Goal: Task Accomplishment & Management: Manage account settings

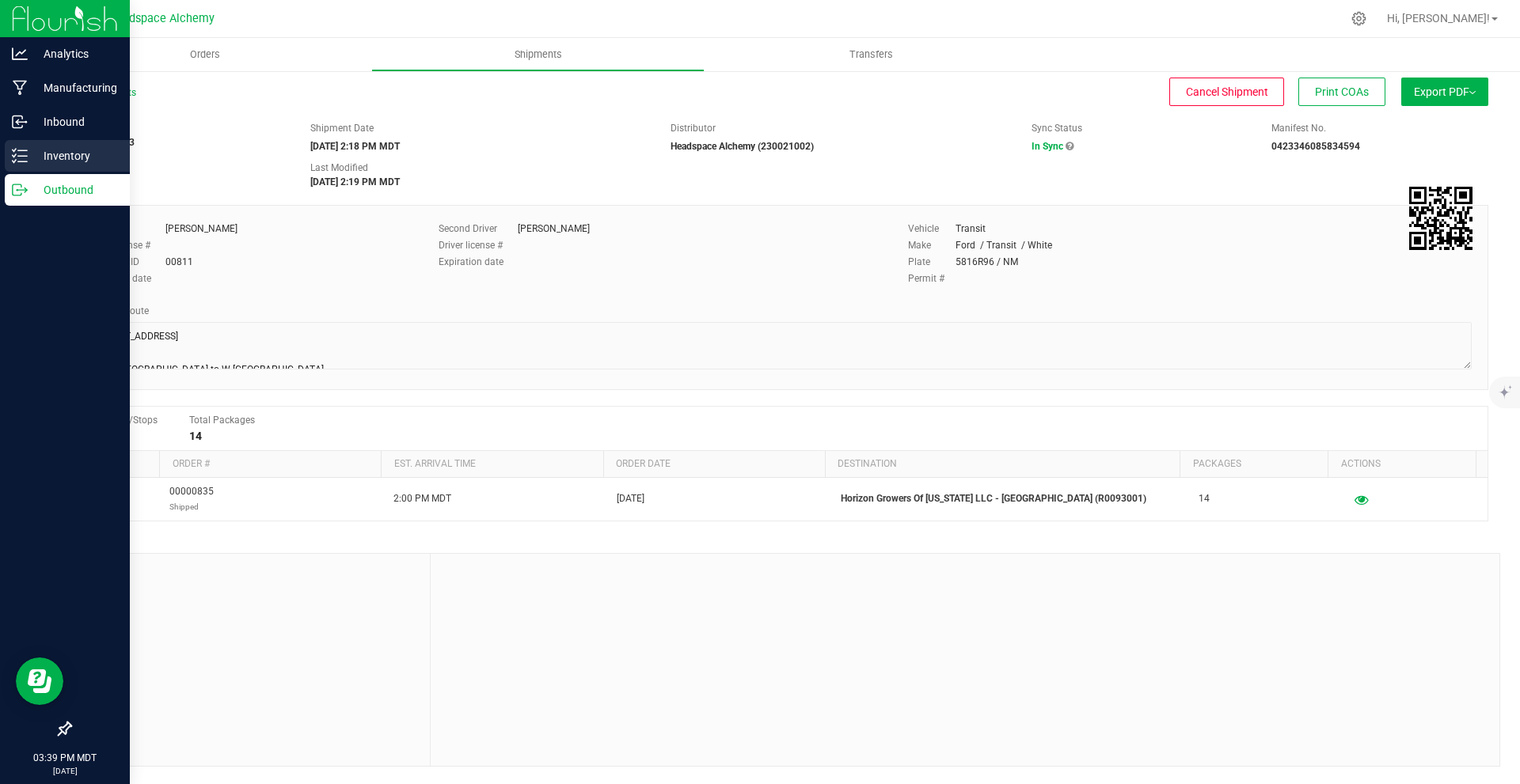
click at [27, 153] on icon at bounding box center [19, 156] width 16 height 16
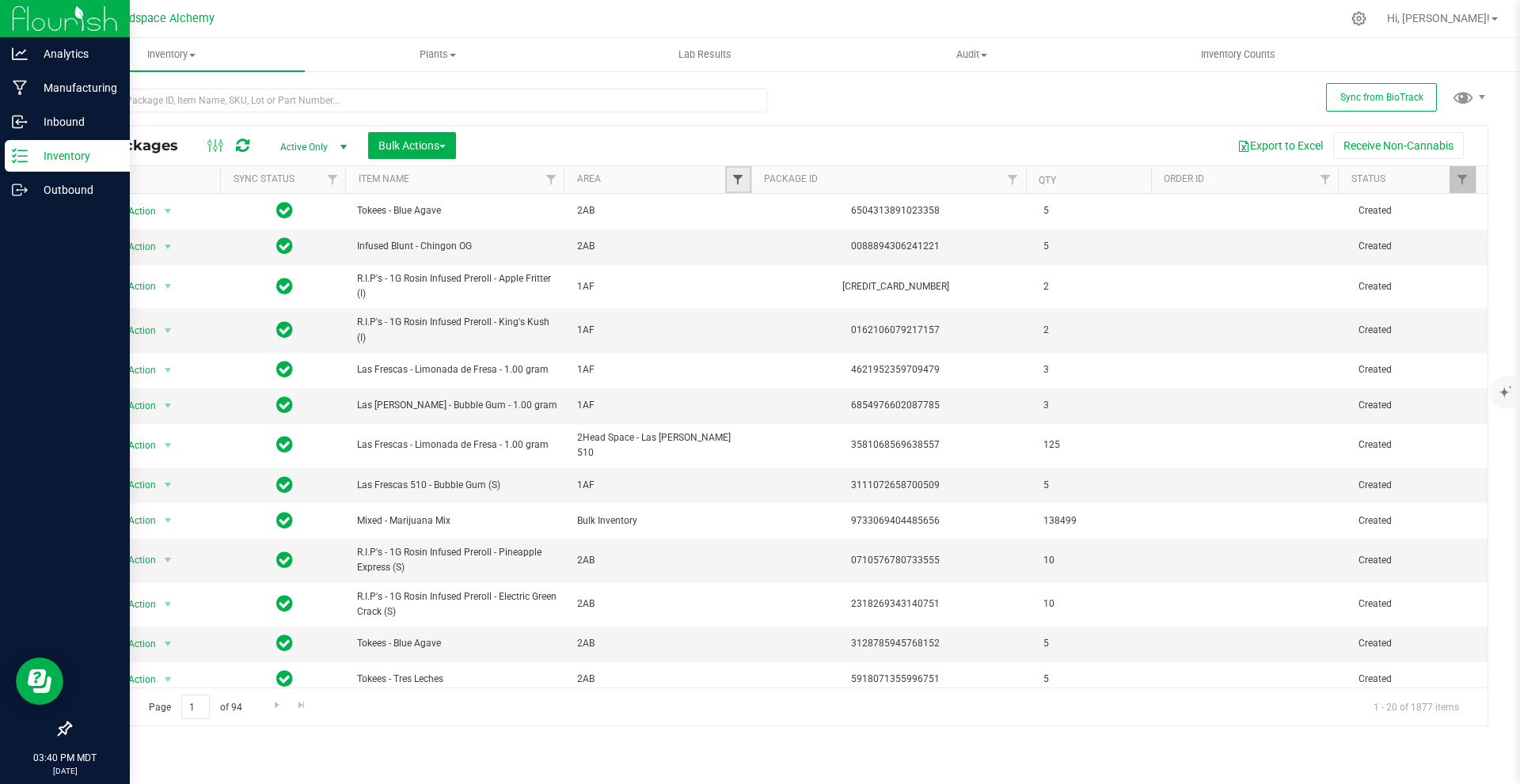
click at [734, 178] on span "Filter" at bounding box center [738, 179] width 13 height 13
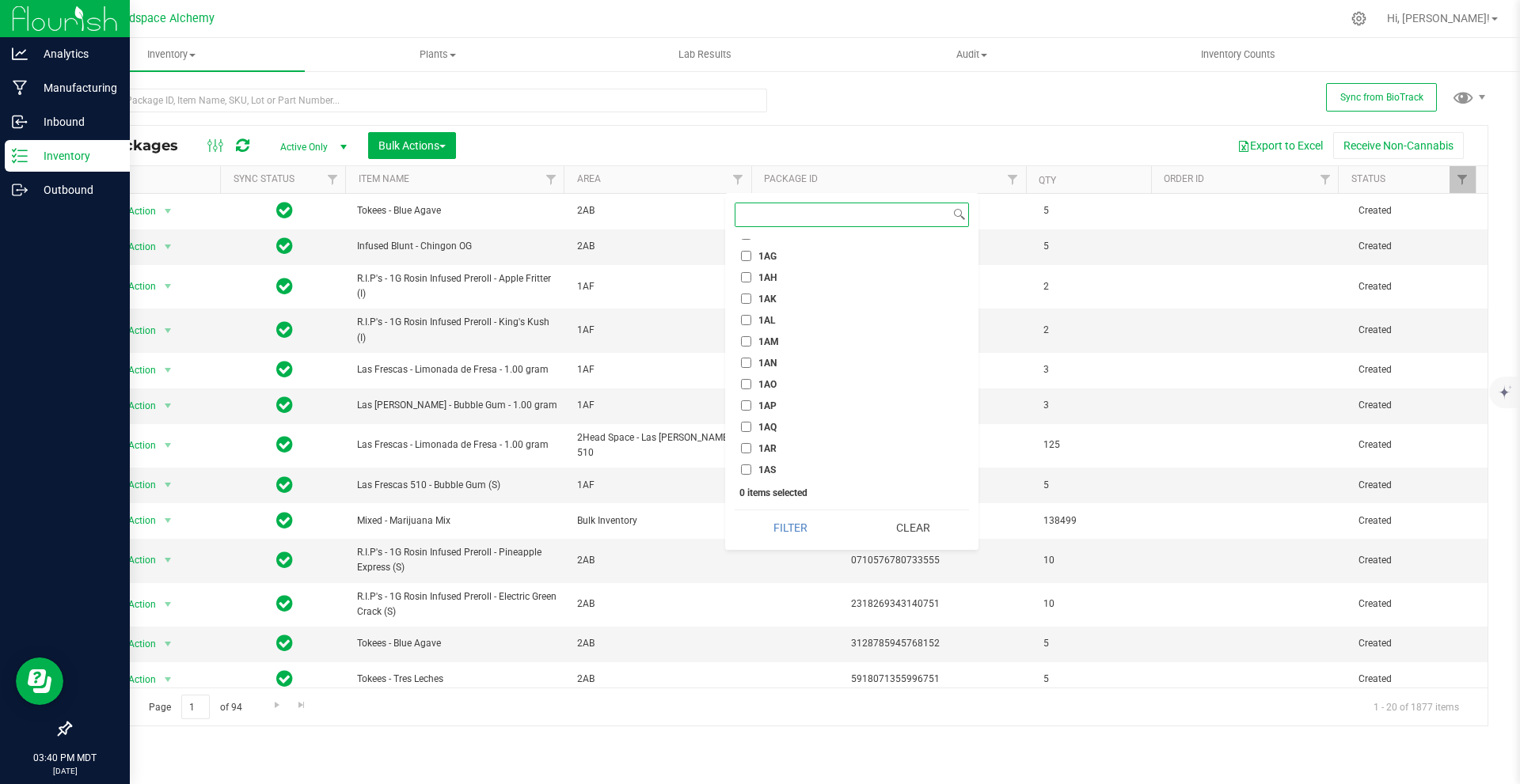
scroll to position [870, 0]
click at [745, 256] on input "1AF" at bounding box center [746, 253] width 10 height 10
checkbox input "true"
click at [779, 519] on button "Filter" at bounding box center [790, 528] width 112 height 35
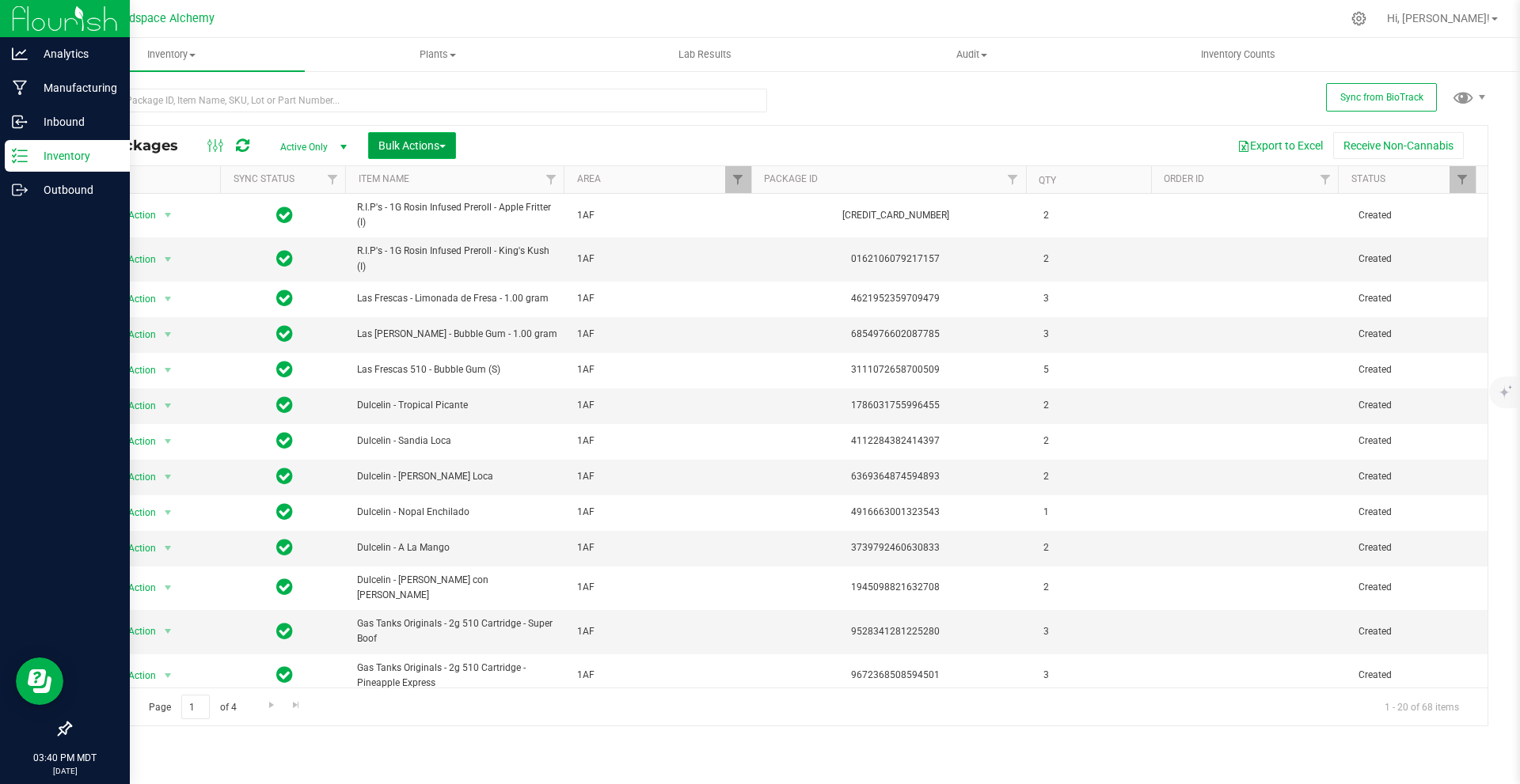
click at [449, 134] on button "Bulk Actions" at bounding box center [412, 145] width 88 height 27
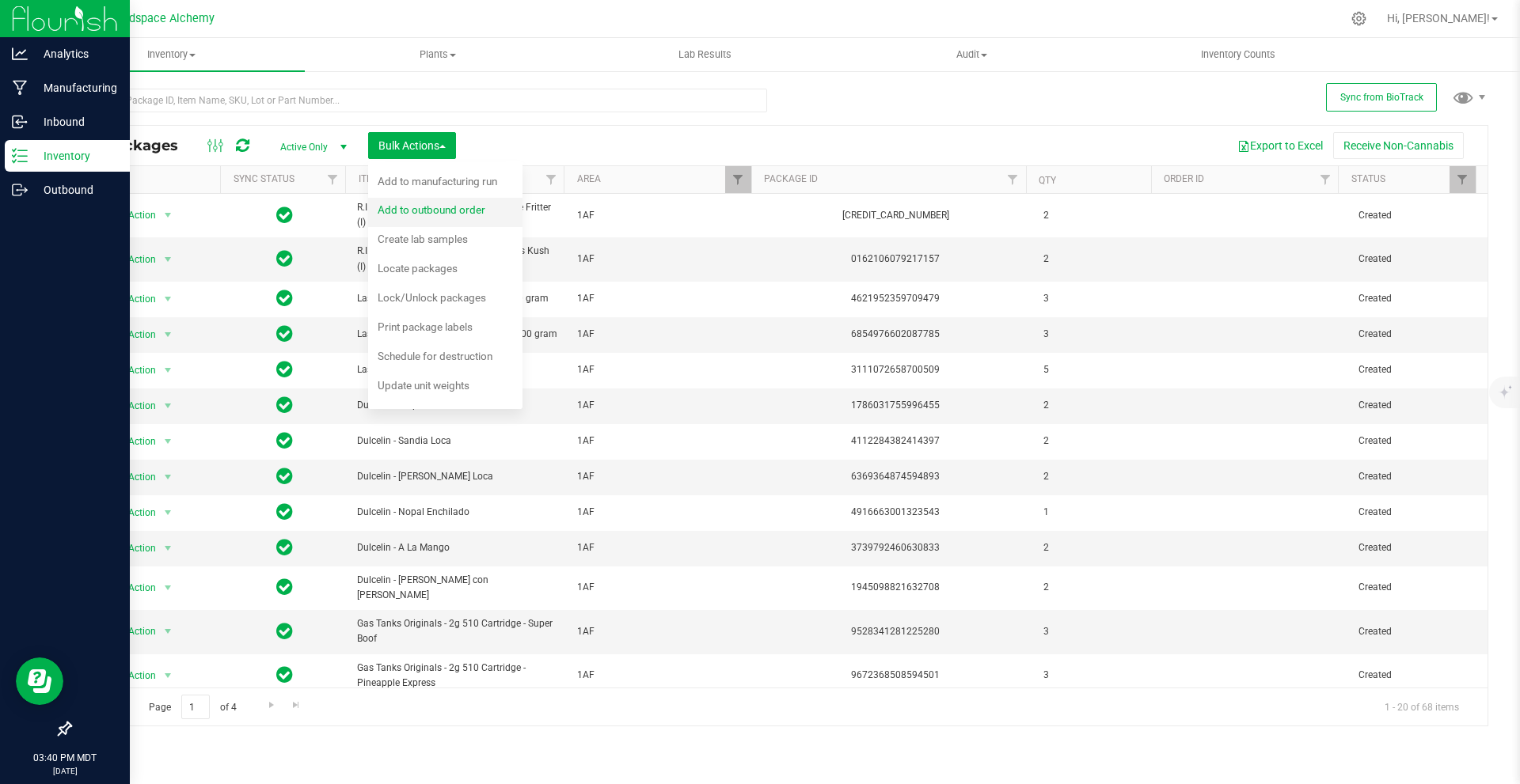
click at [438, 210] on span "Add to outbound order" at bounding box center [431, 209] width 107 height 13
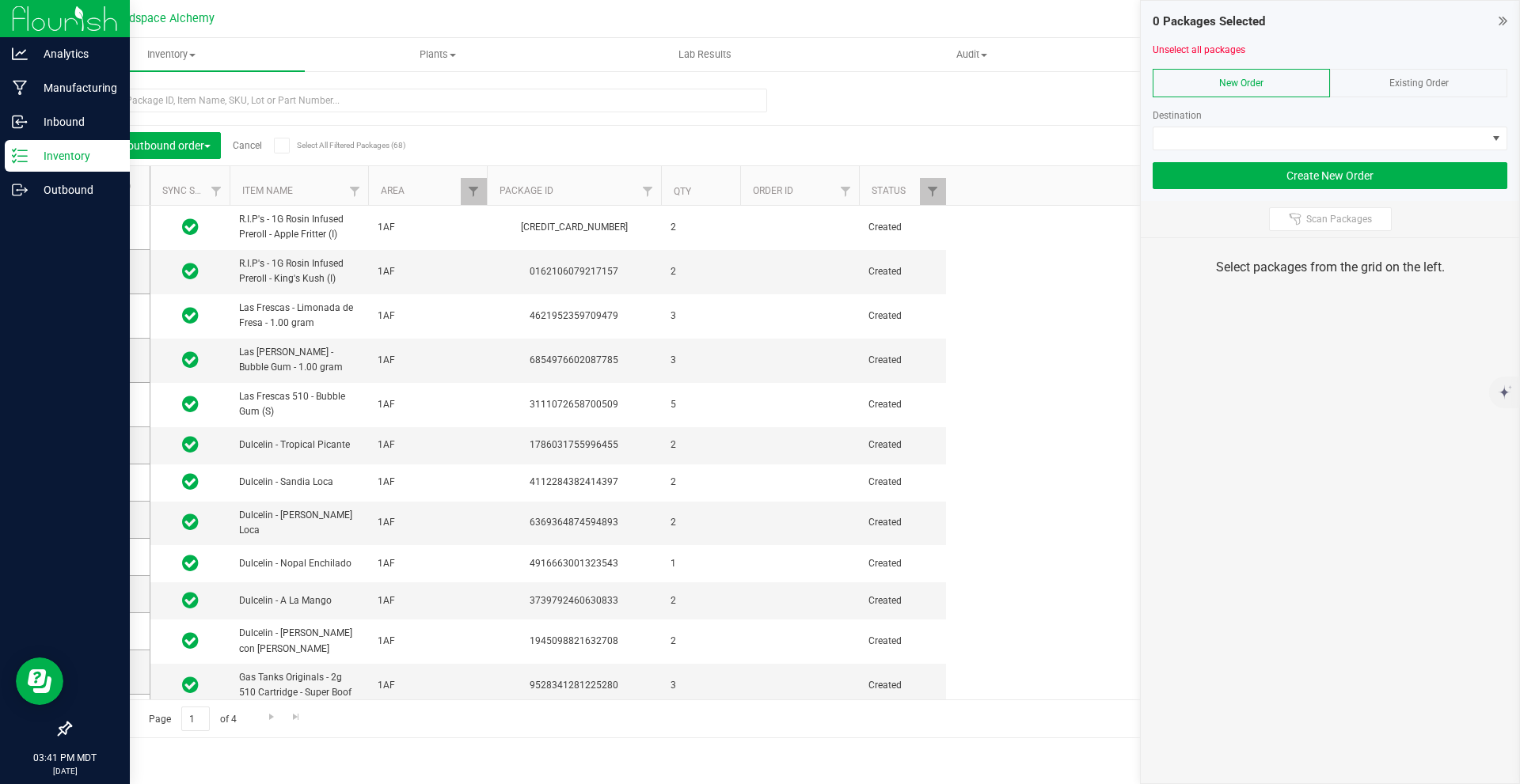
click at [279, 151] on span at bounding box center [282, 145] width 16 height 16
click at [0, 0] on input "Select All Filtered Packages (68)" at bounding box center [0, 0] width 0 height 0
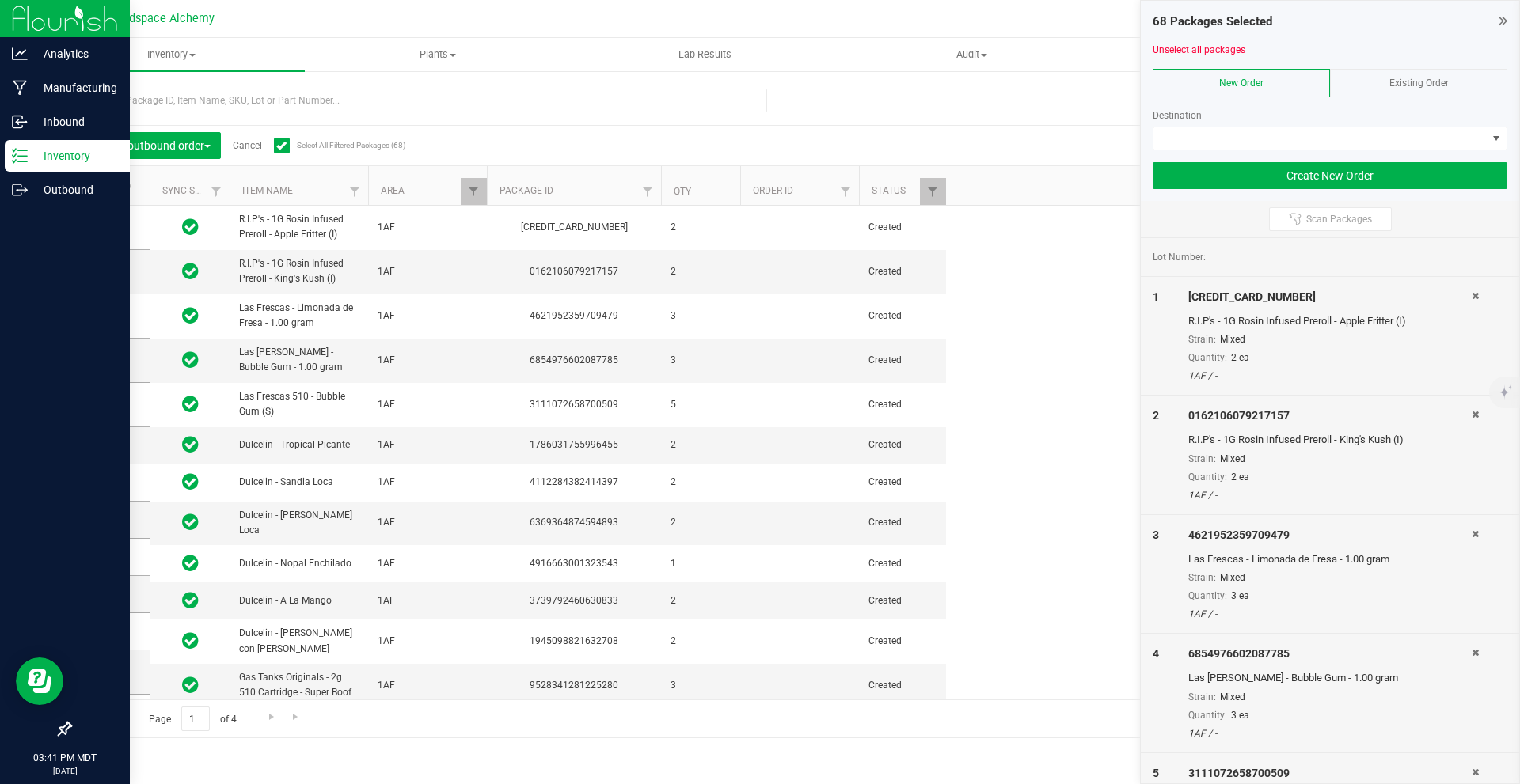
click at [1386, 73] on div "Existing Order" at bounding box center [1418, 83] width 178 height 29
click at [1275, 142] on span at bounding box center [1320, 139] width 333 height 22
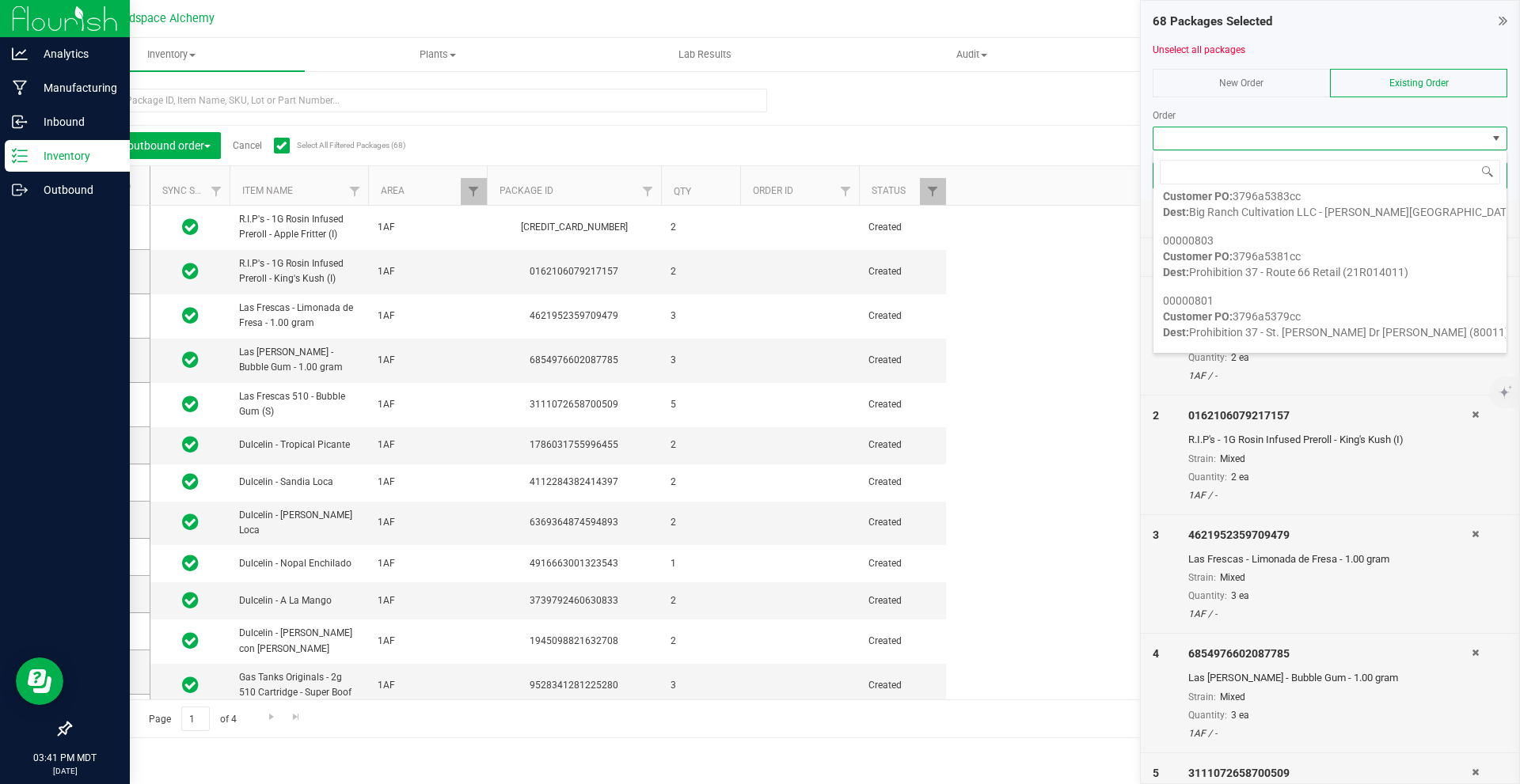
scroll to position [2295, 0]
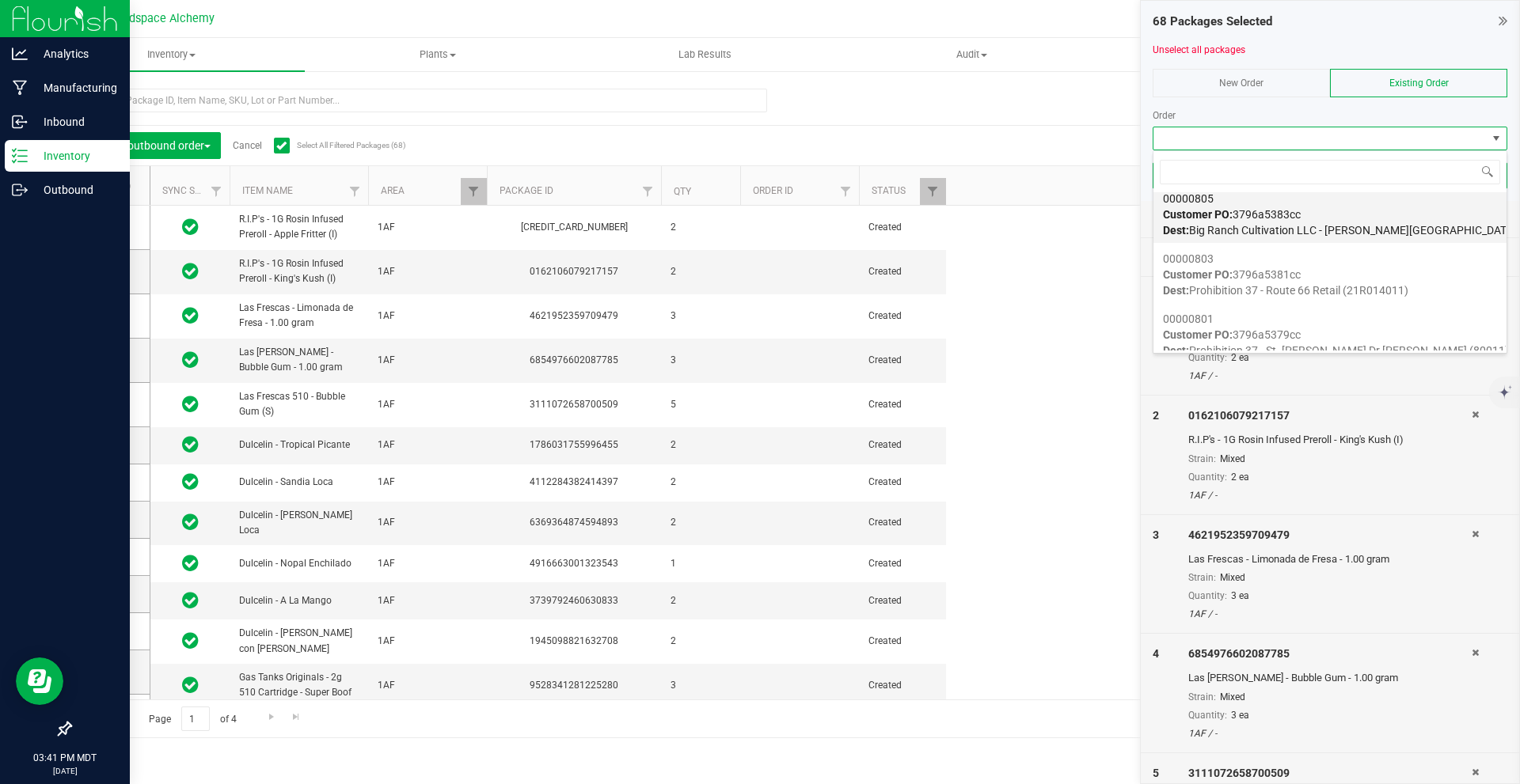
click at [1330, 218] on div "00000805 Customer PO: 3796a5383cc Dest: Big Ranch Cultivation LLC - [PERSON_NAM…" at bounding box center [1330, 214] width 334 height 60
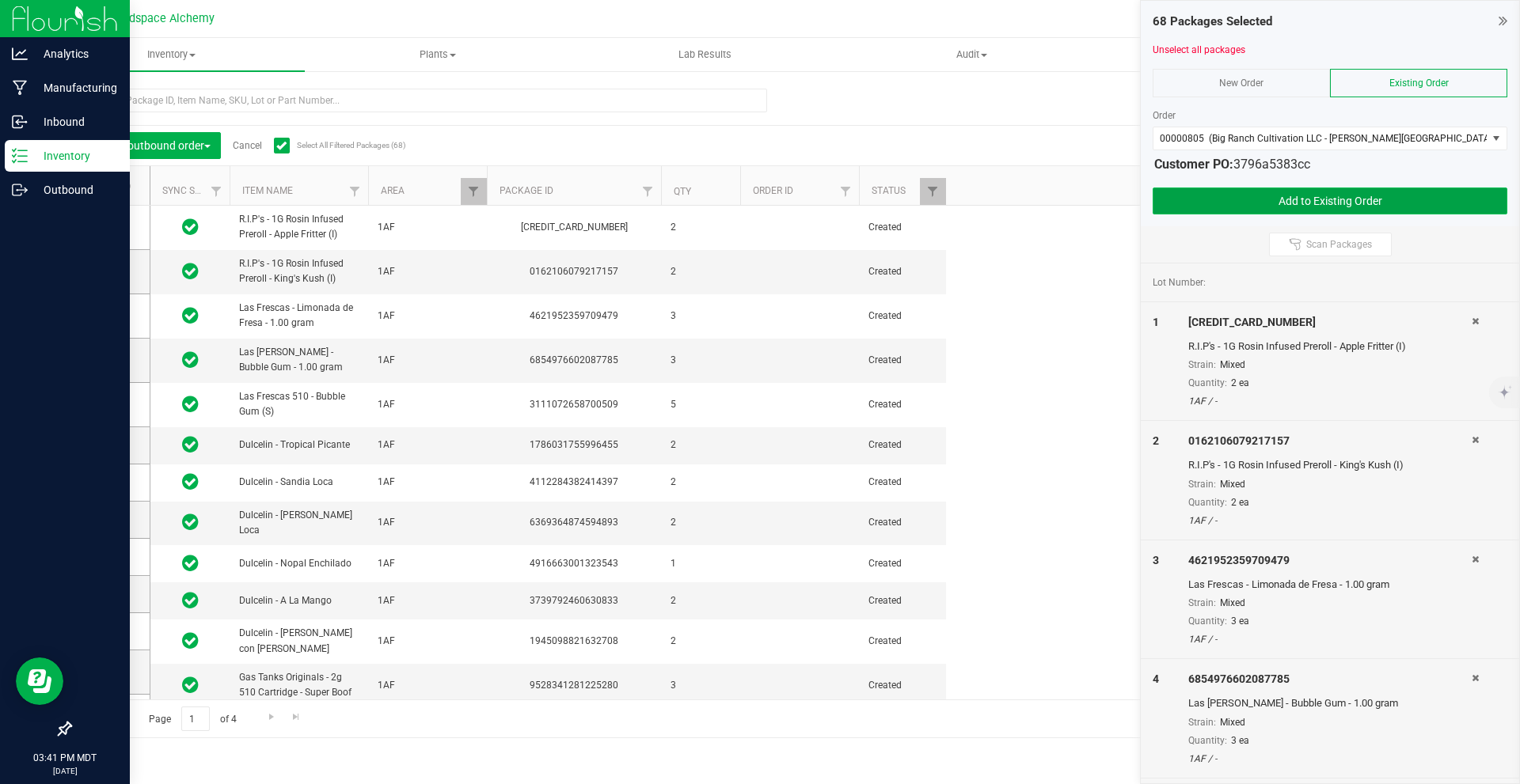
click at [1333, 205] on button "Add to Existing Order" at bounding box center [1330, 201] width 354 height 27
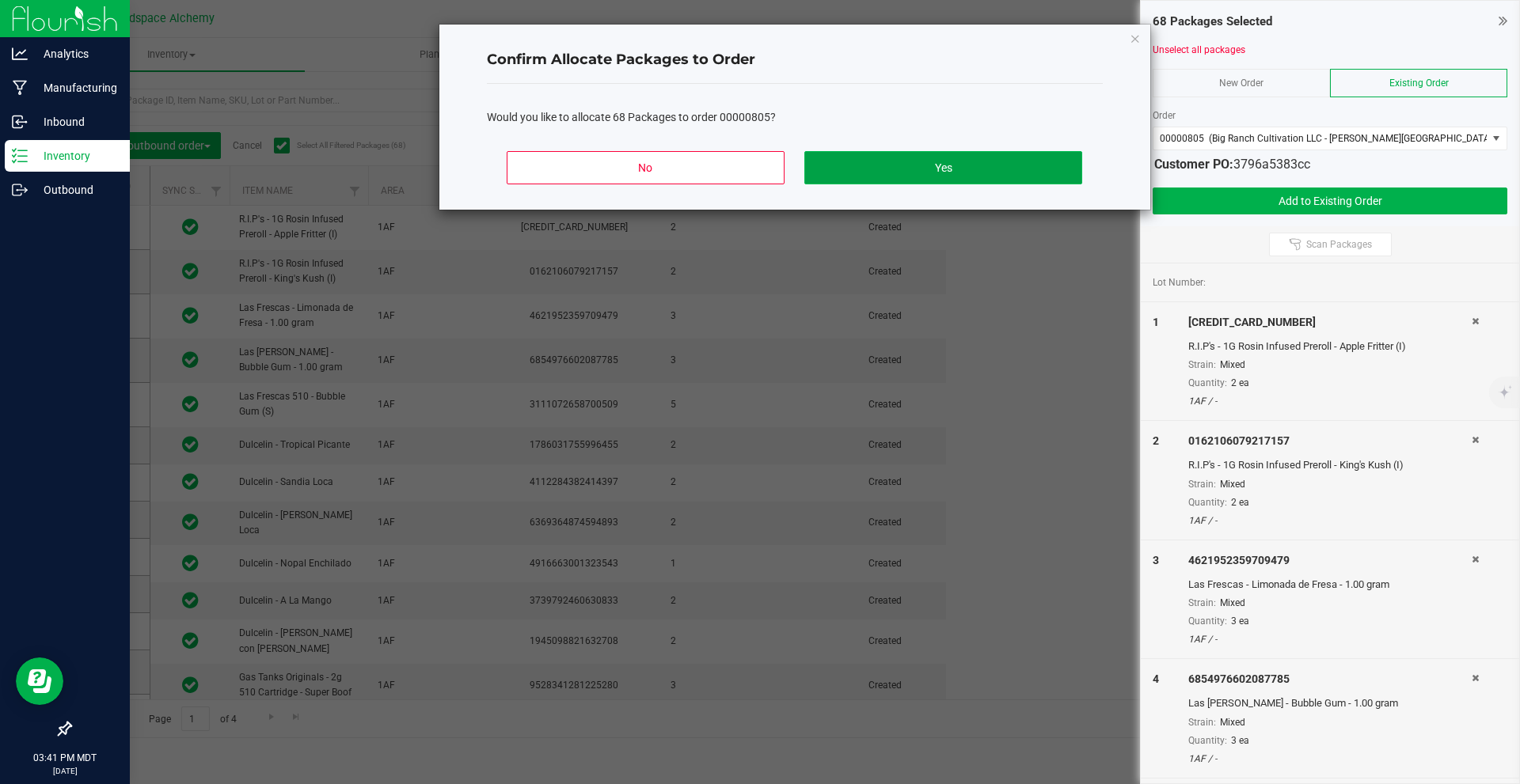
click at [1007, 167] on button "Yes" at bounding box center [943, 167] width 277 height 33
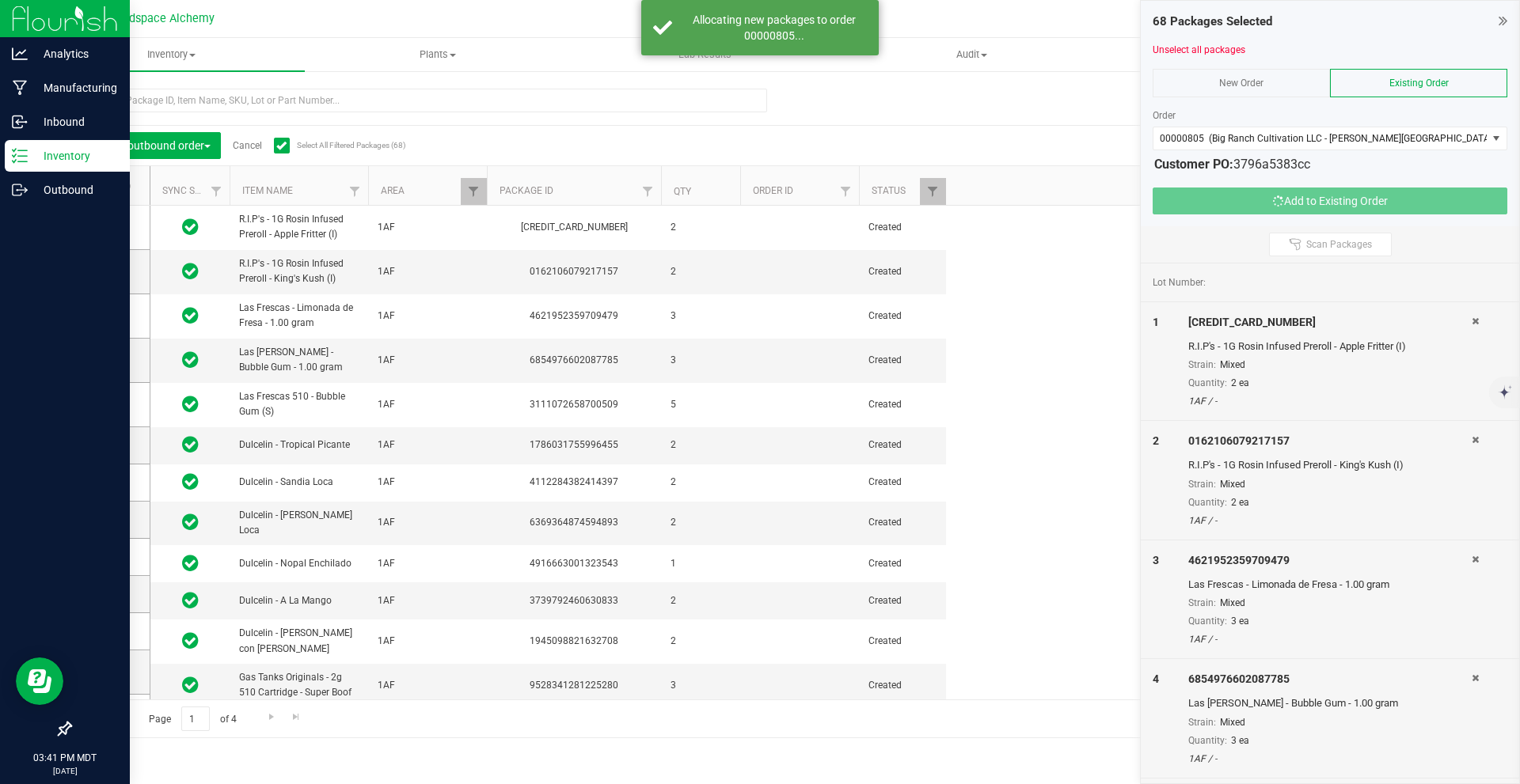
drag, startPoint x: 1008, startPoint y: 167, endPoint x: 985, endPoint y: 123, distance: 49.6
click at [985, 123] on div "Add to outbound order Cancel Select All Filtered Packages (68) Add to manufactu…" at bounding box center [778, 406] width 1418 height 665
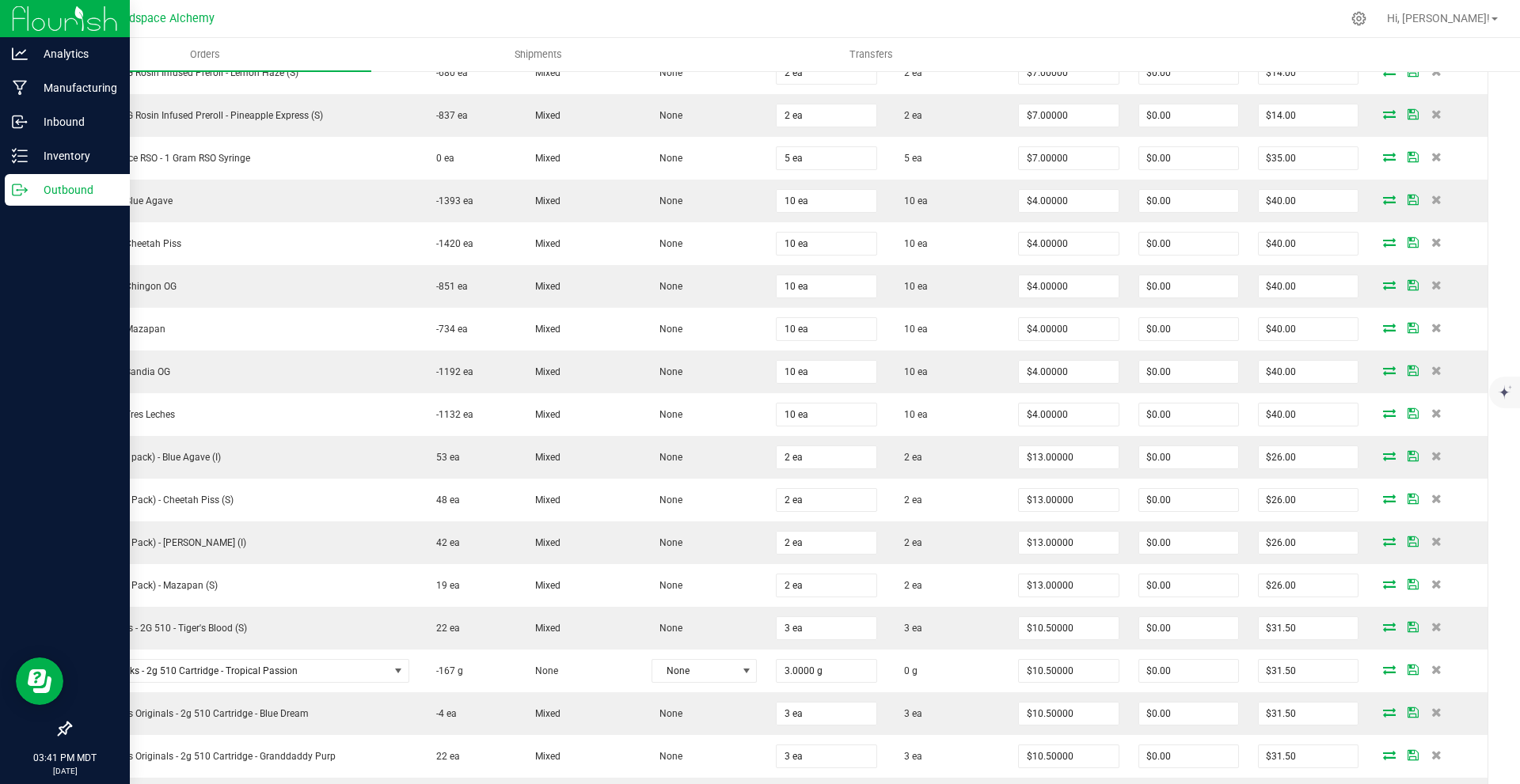
scroll to position [2691, 0]
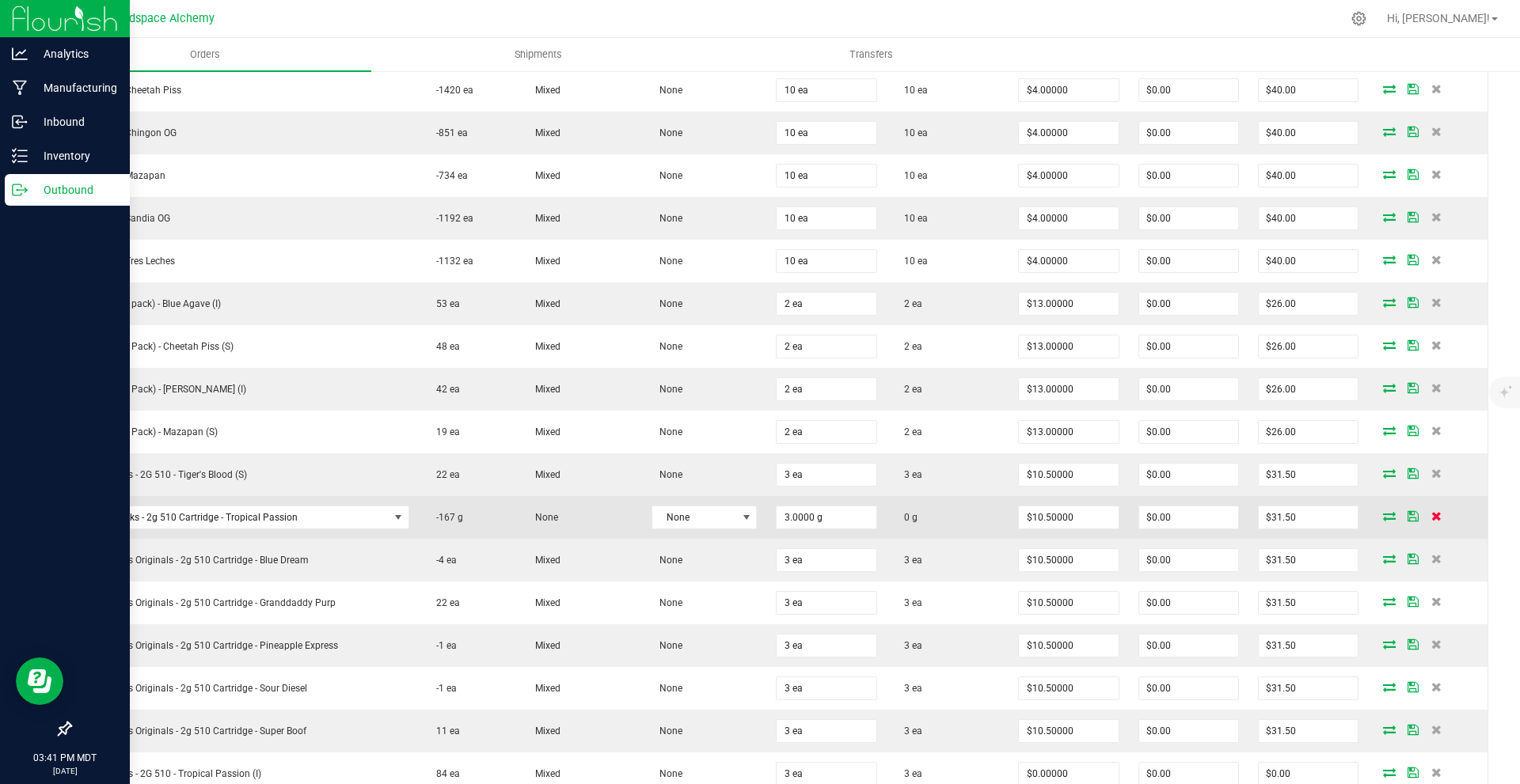
click at [1431, 512] on icon at bounding box center [1436, 516] width 10 height 9
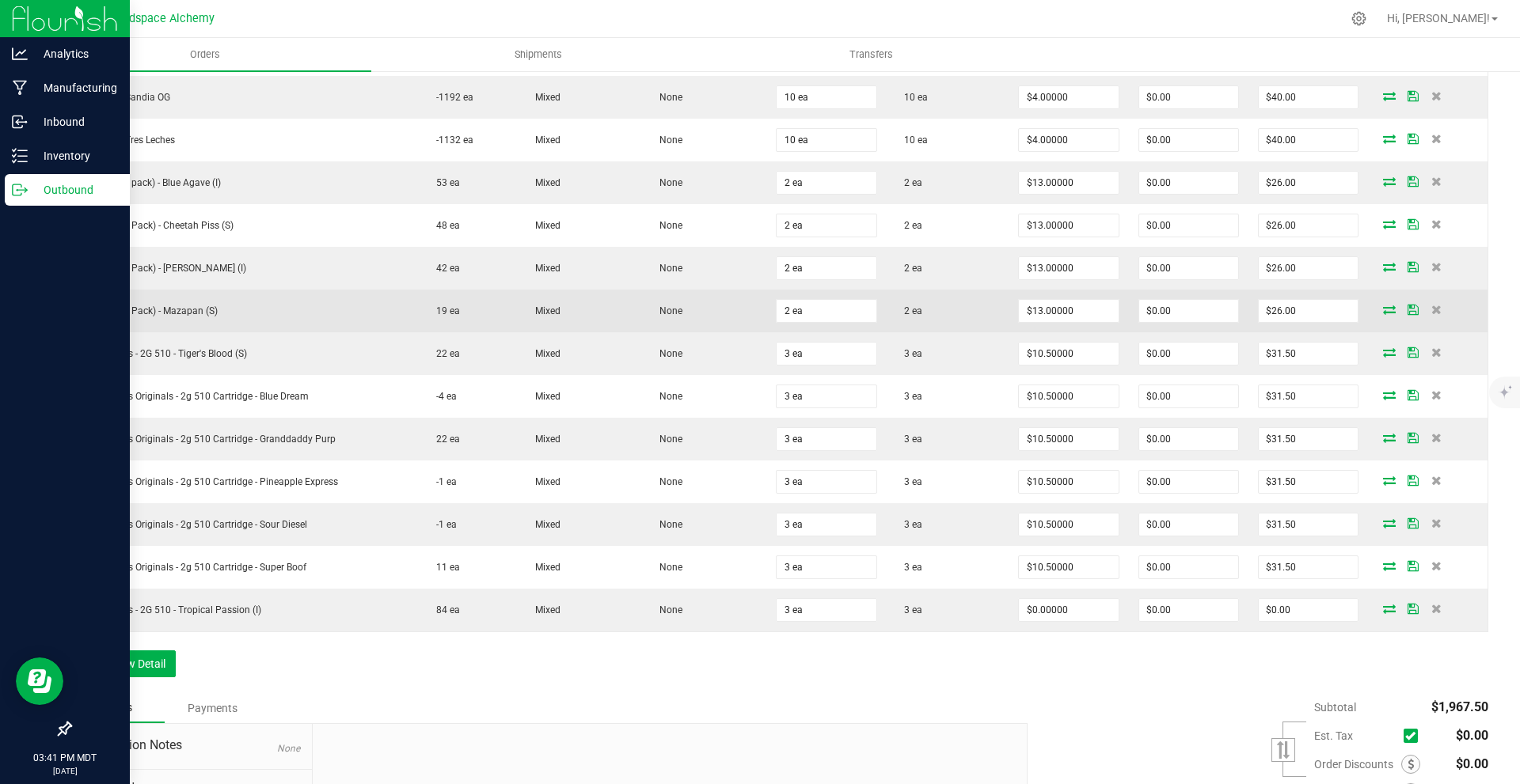
scroll to position [2928, 0]
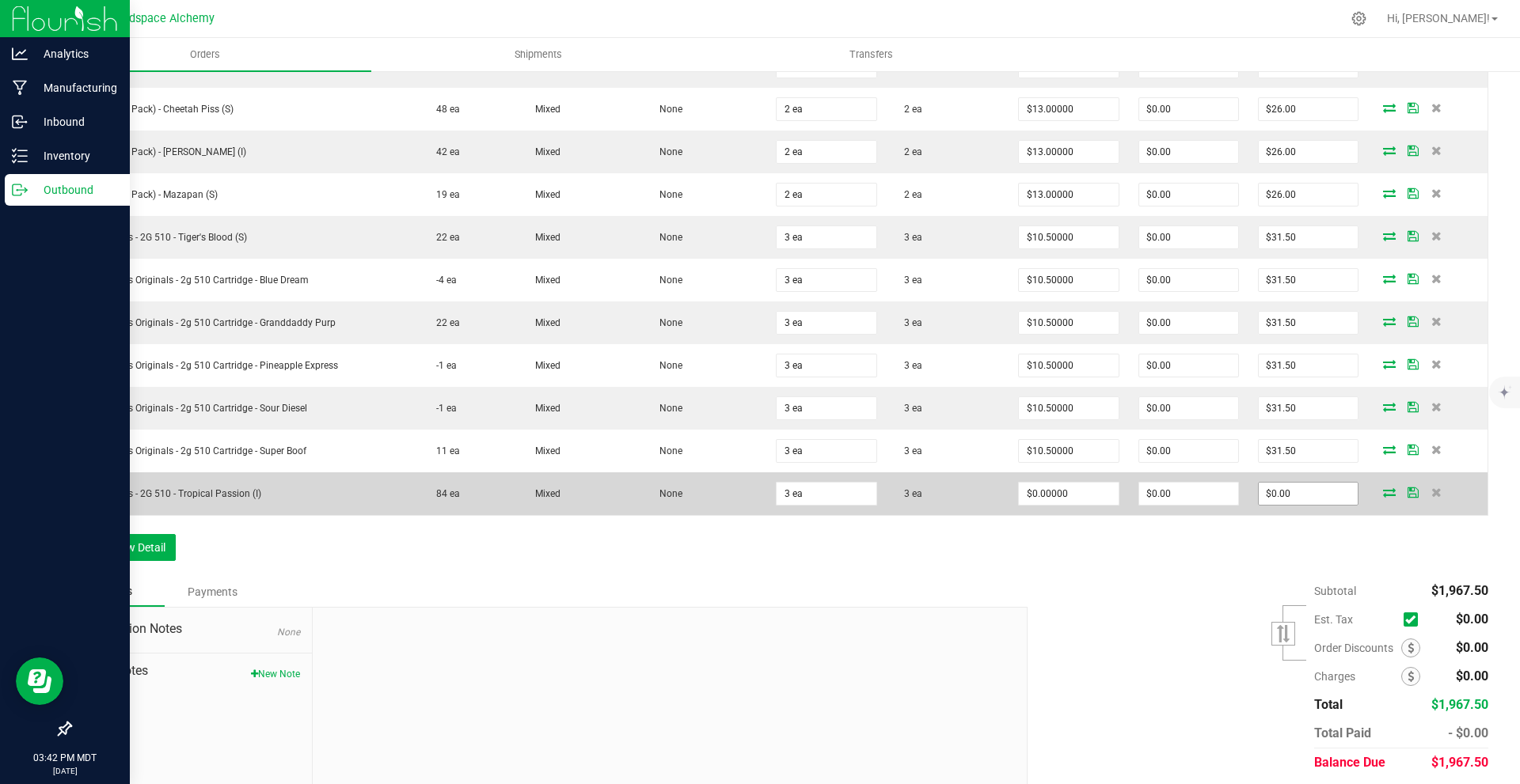
click at [1284, 483] on input "$0.00" at bounding box center [1308, 494] width 99 height 22
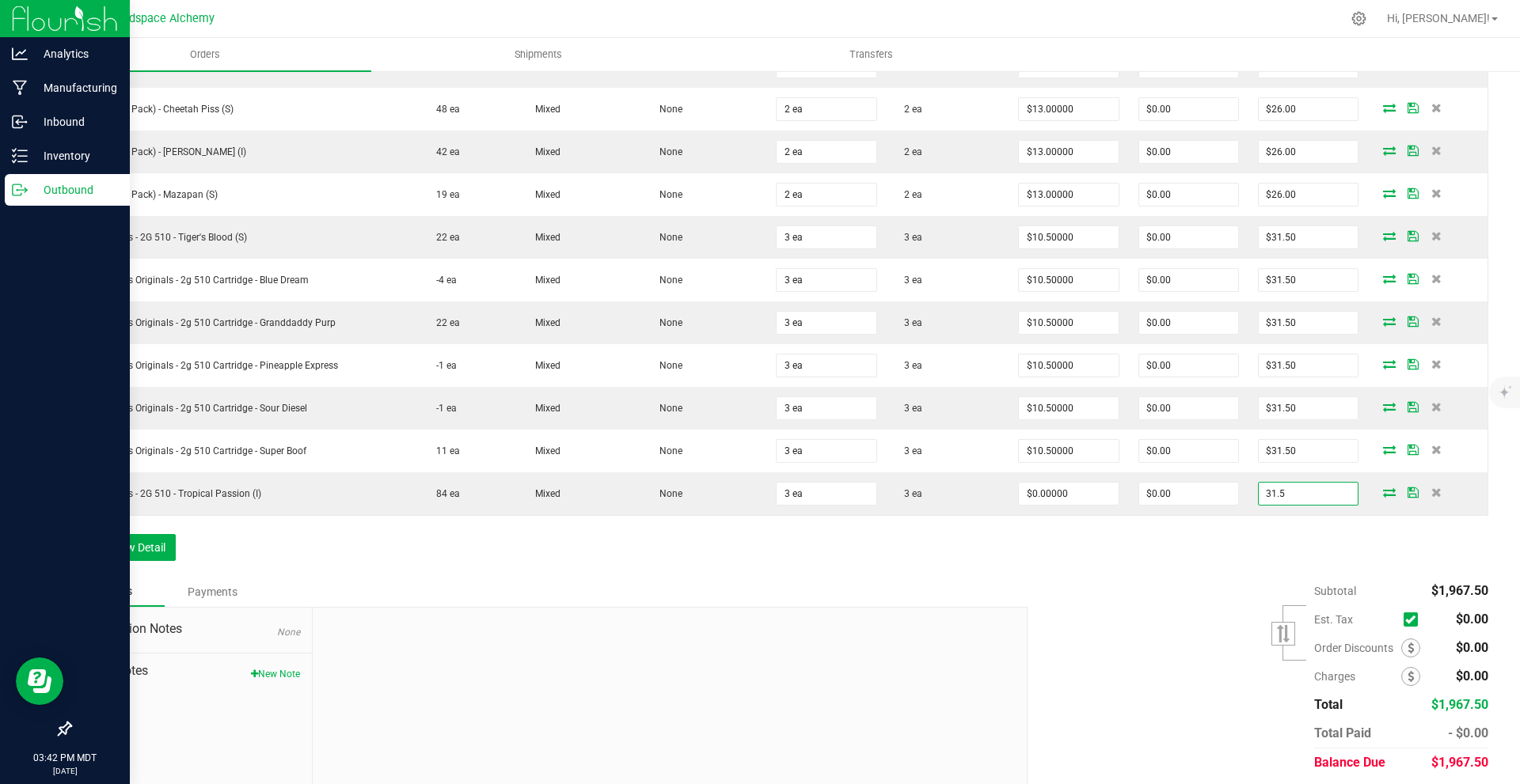
type input "31.5"
type input "$10.50000"
type input "$31.50"
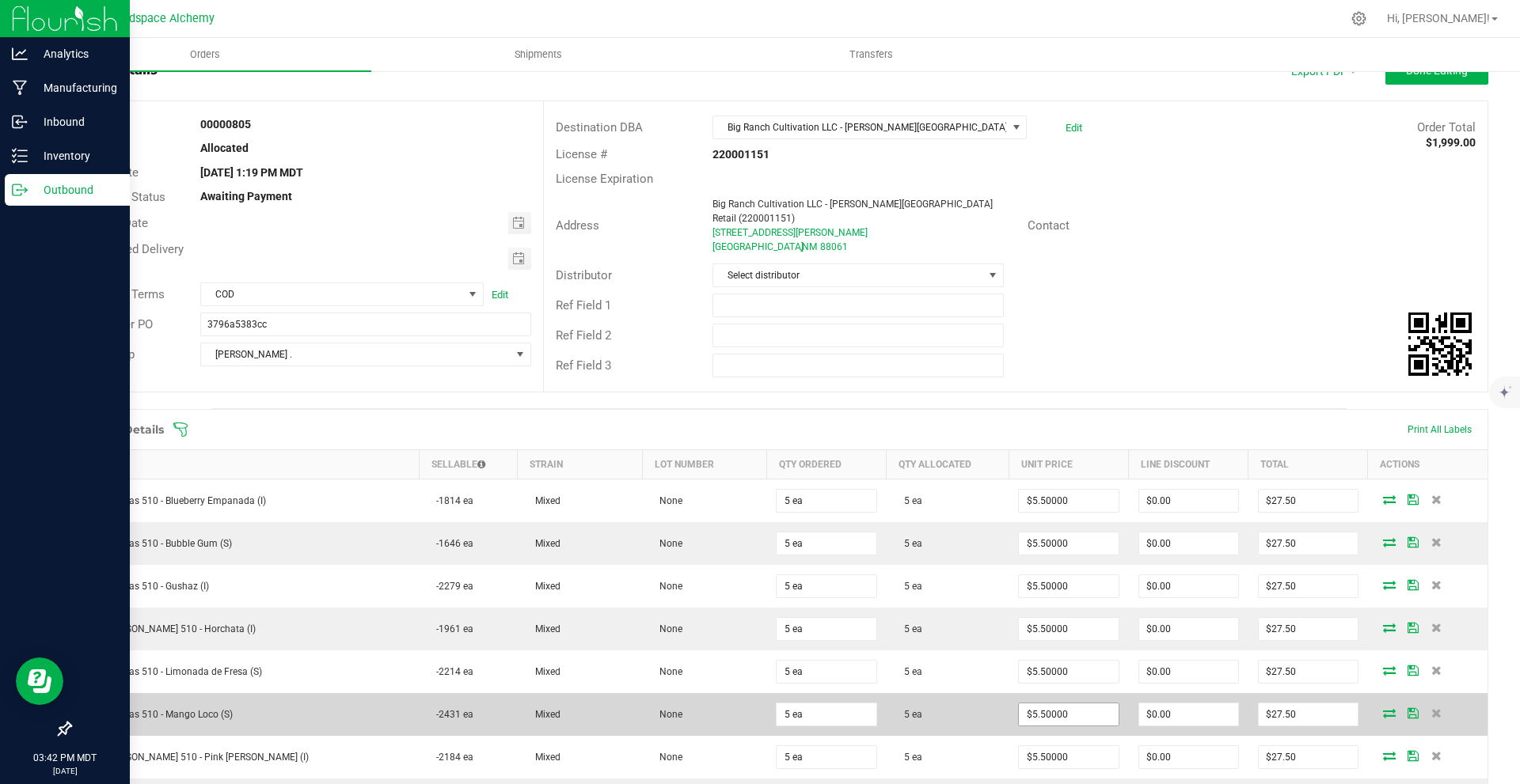
scroll to position [0, 0]
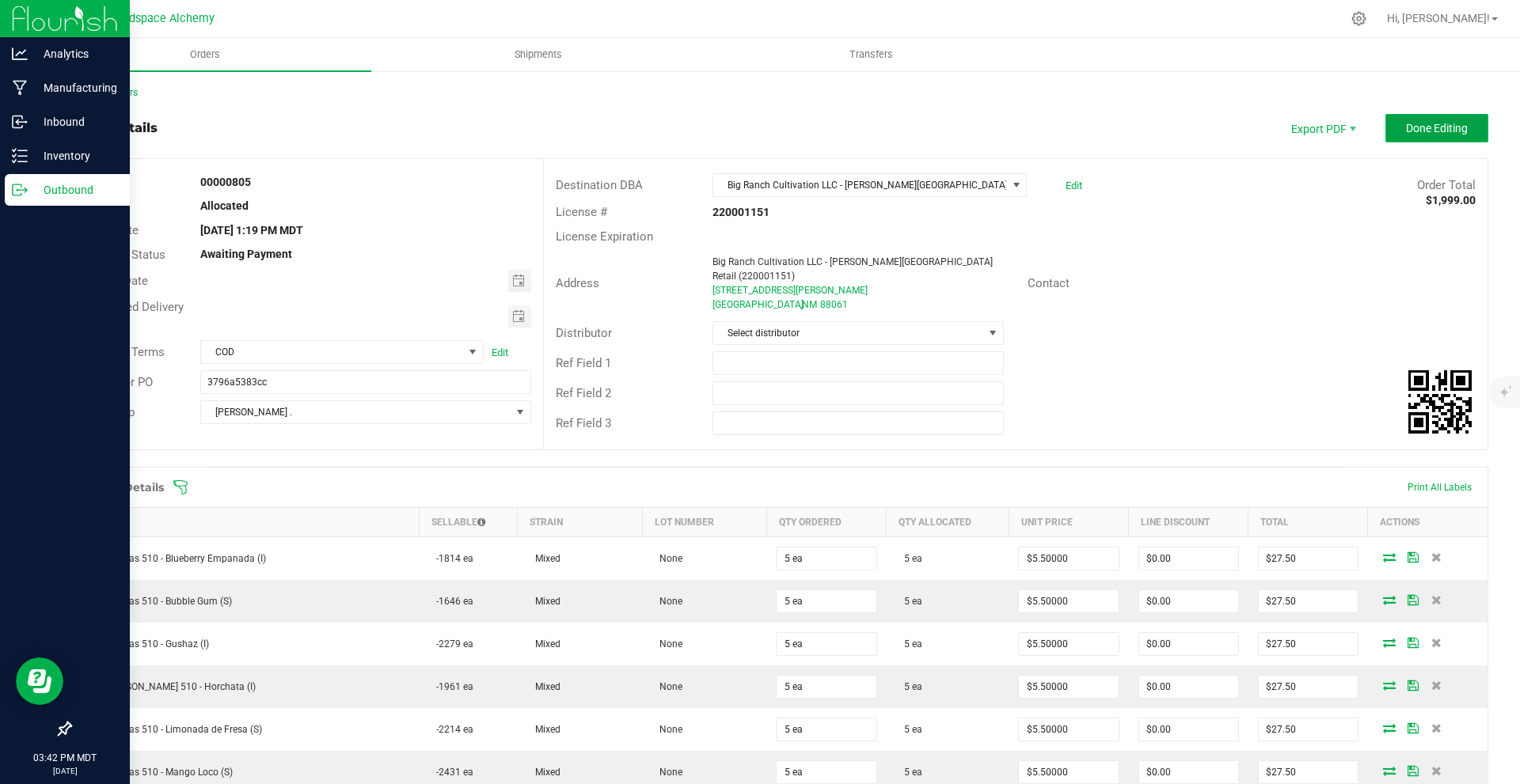
click at [1426, 124] on span "Done Editing" at bounding box center [1436, 128] width 62 height 13
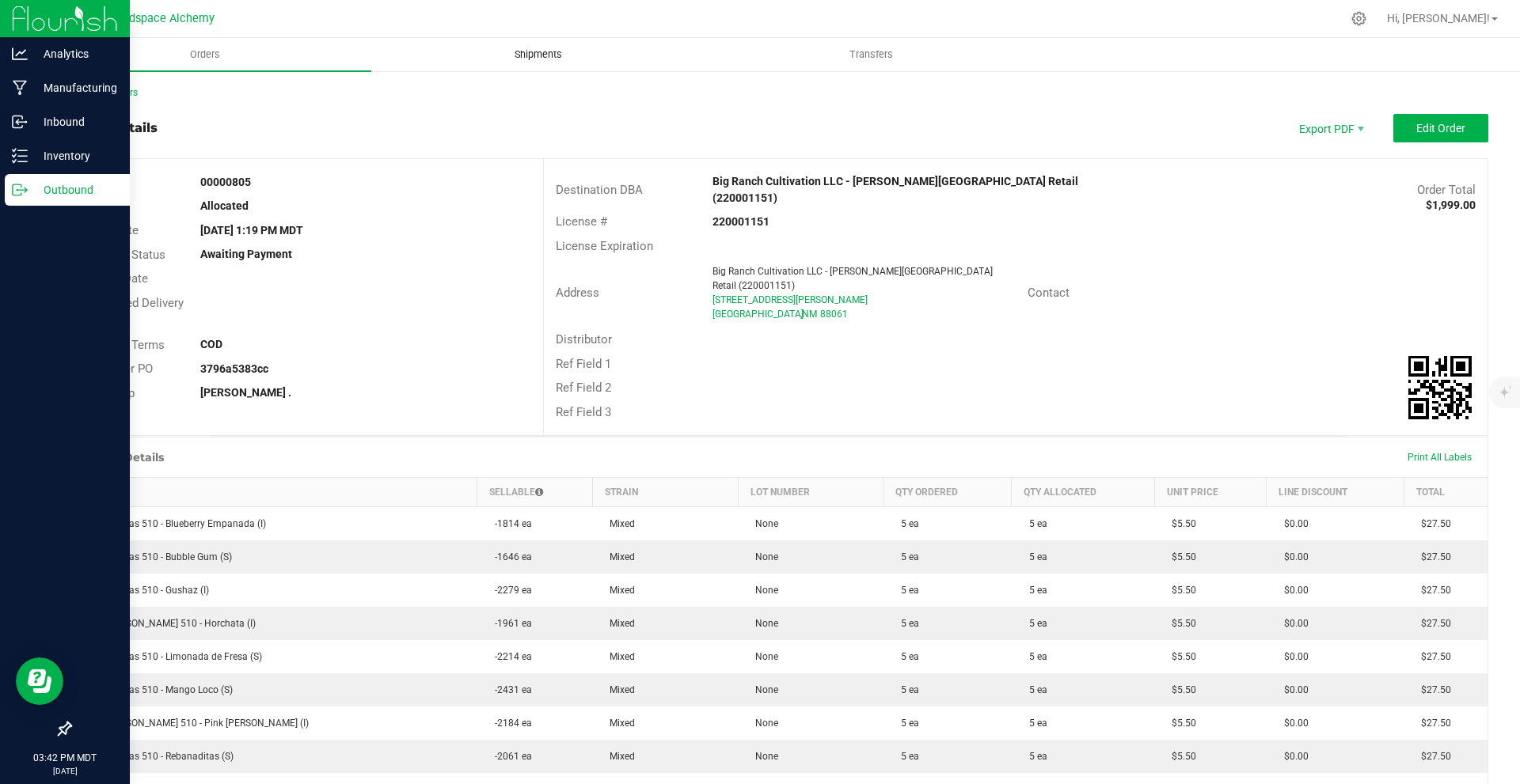
click at [532, 44] on uib-tab-heading "Shipments" at bounding box center [538, 54] width 332 height 31
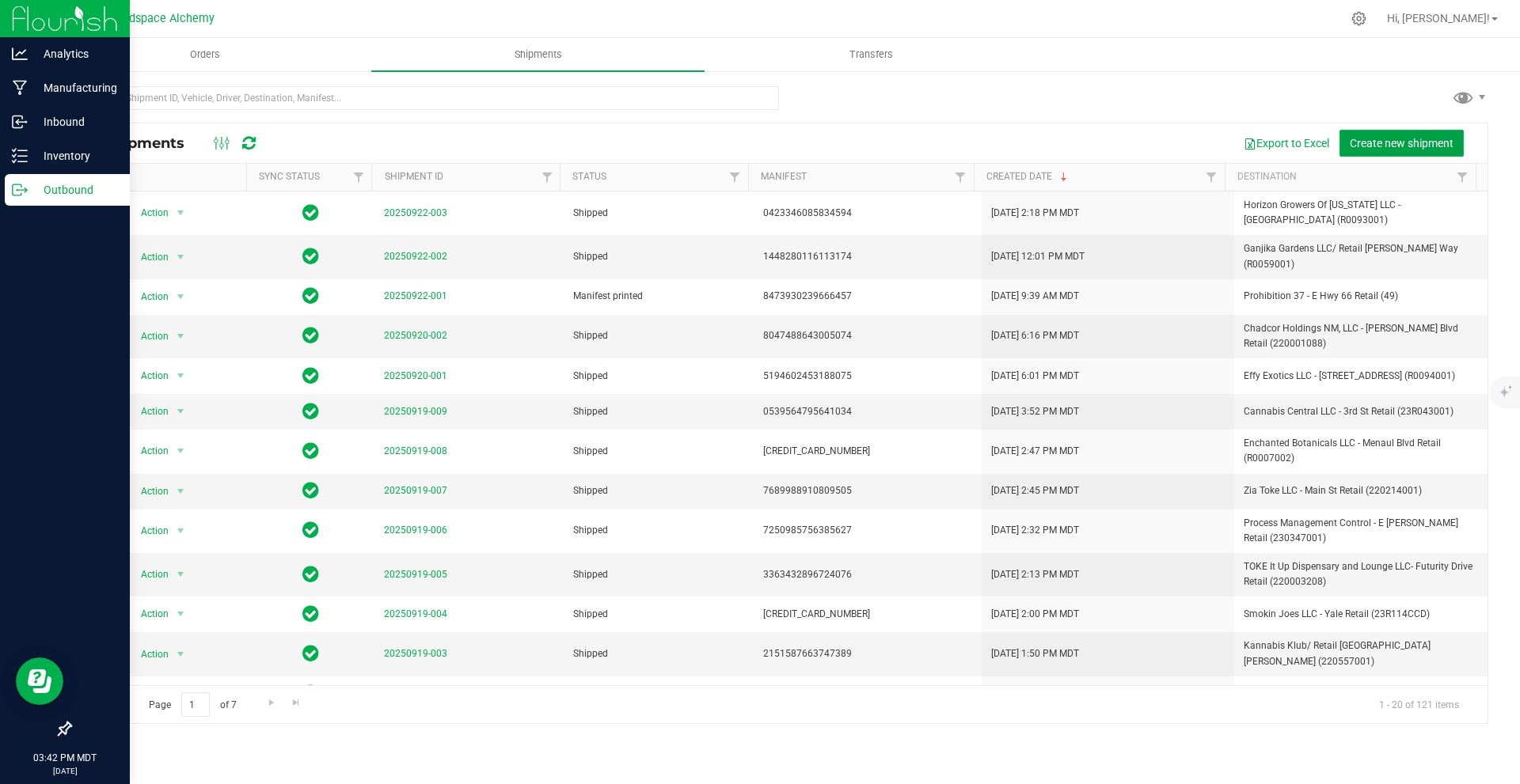
click at [1376, 140] on span "Create new shipment" at bounding box center [1402, 143] width 104 height 13
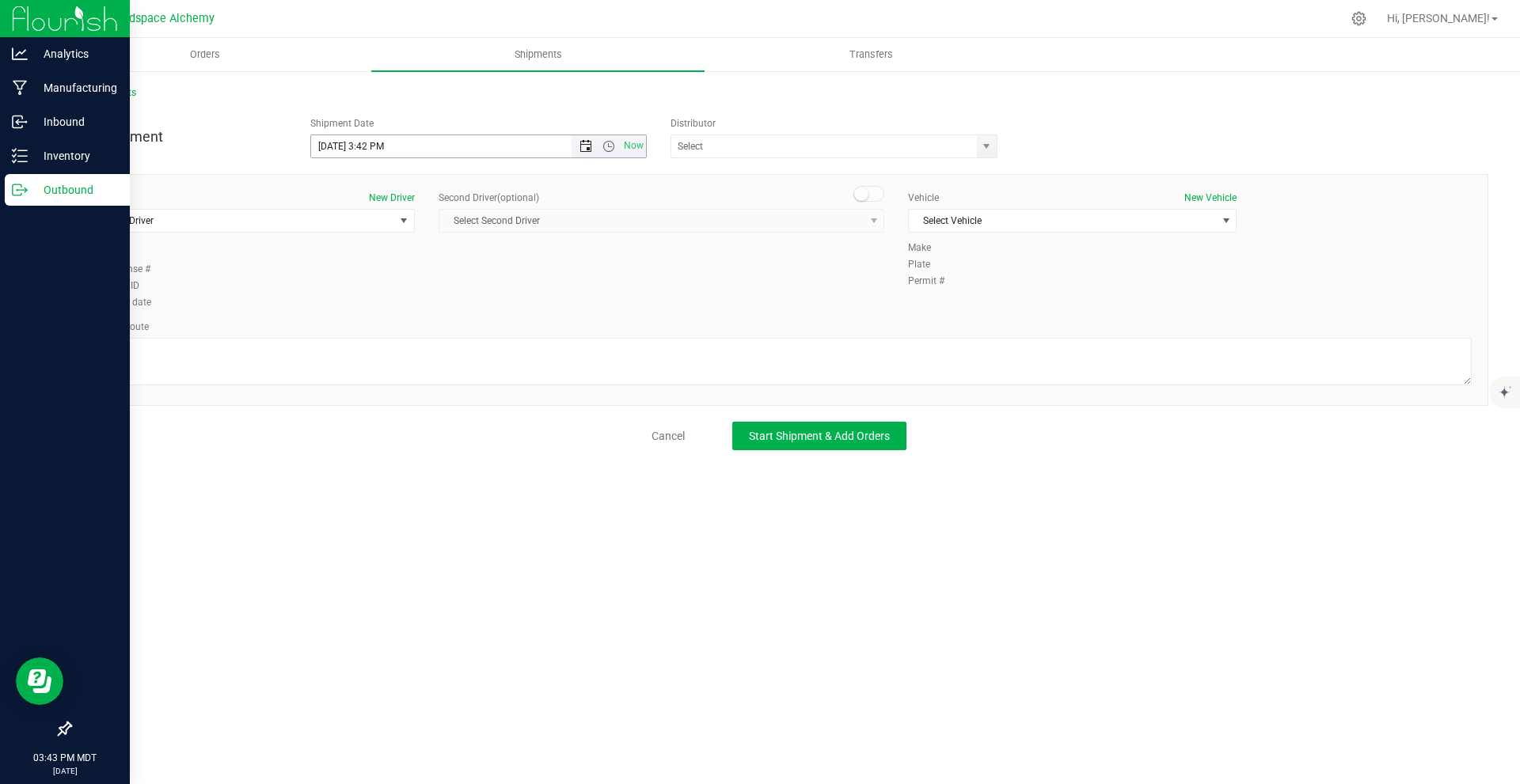
click at [584, 141] on span "Open the date view" at bounding box center [585, 146] width 13 height 13
click at [395, 301] on link "24" at bounding box center [393, 307] width 23 height 25
type input "[DATE] 3:42 PM"
click at [829, 151] on input "text" at bounding box center [820, 146] width 296 height 22
click at [778, 169] on li "Headspace Alchemy (230021002)" at bounding box center [834, 173] width 326 height 24
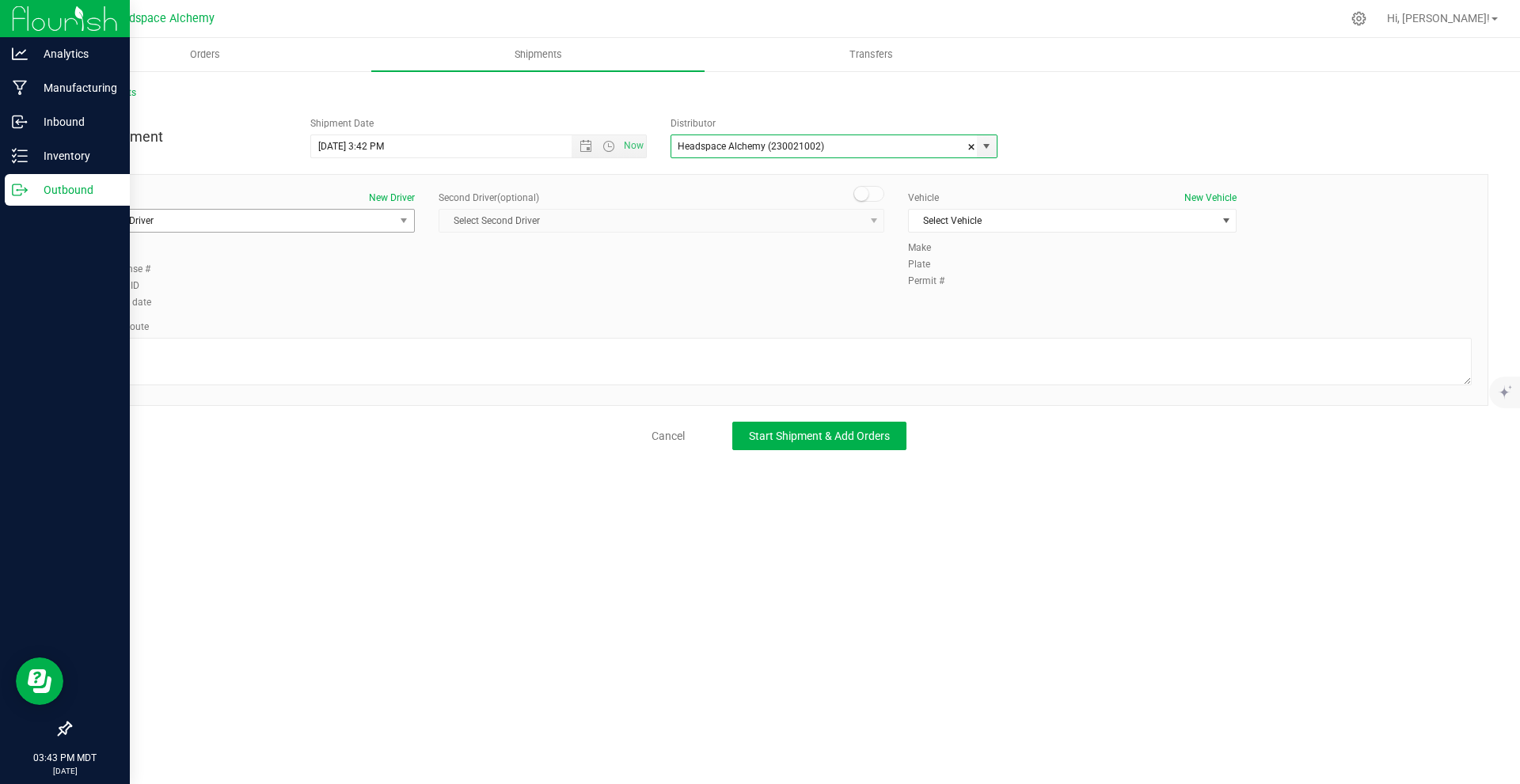
type input "Headspace Alchemy (230021002)"
click at [233, 226] on span "Select Driver" at bounding box center [240, 221] width 307 height 22
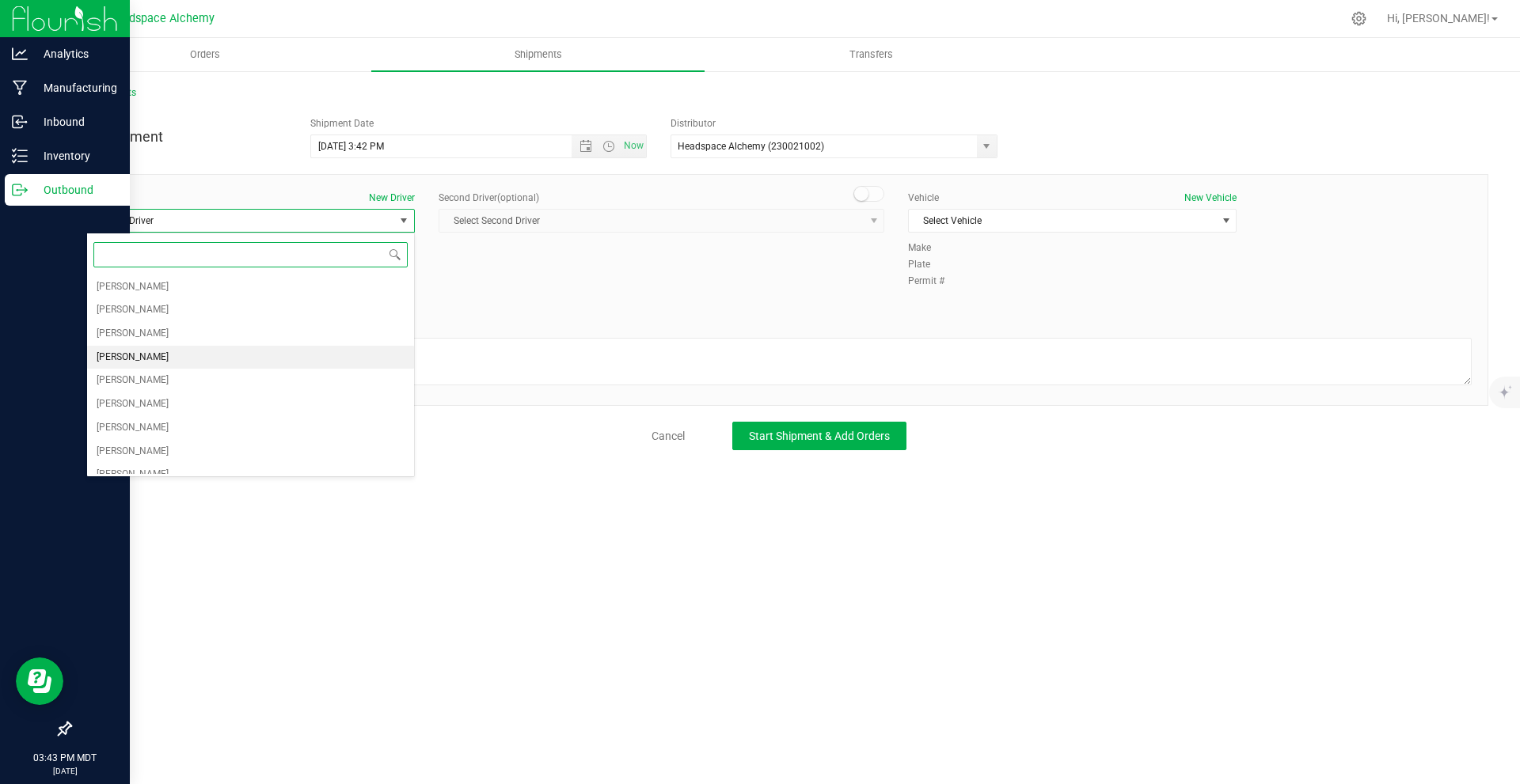
click at [151, 357] on li "[PERSON_NAME]" at bounding box center [250, 358] width 326 height 24
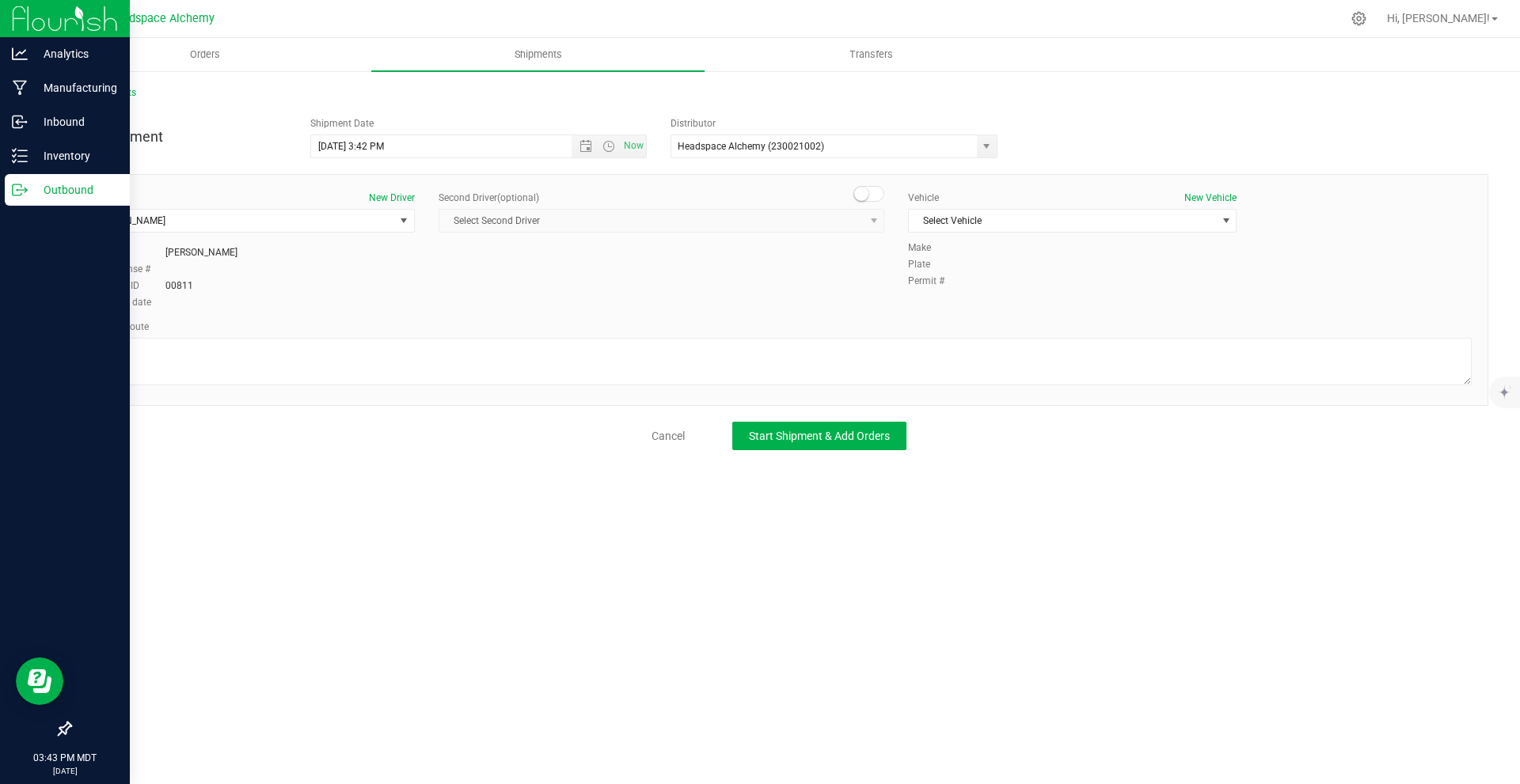
click at [880, 191] on span at bounding box center [869, 194] width 31 height 16
click at [792, 224] on span "Select Second Driver" at bounding box center [651, 221] width 425 height 22
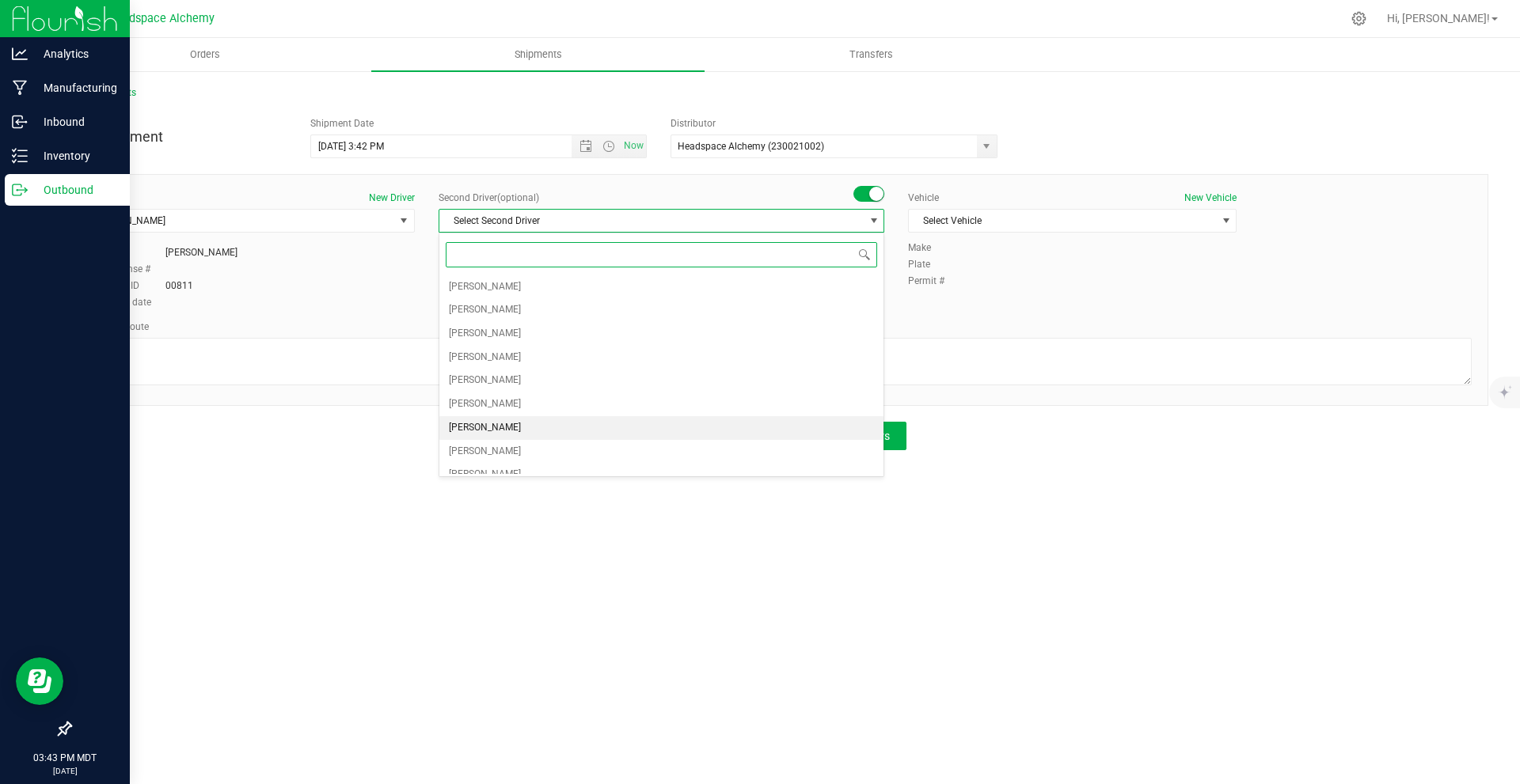
click at [499, 430] on span "[PERSON_NAME]" at bounding box center [485, 428] width 72 height 20
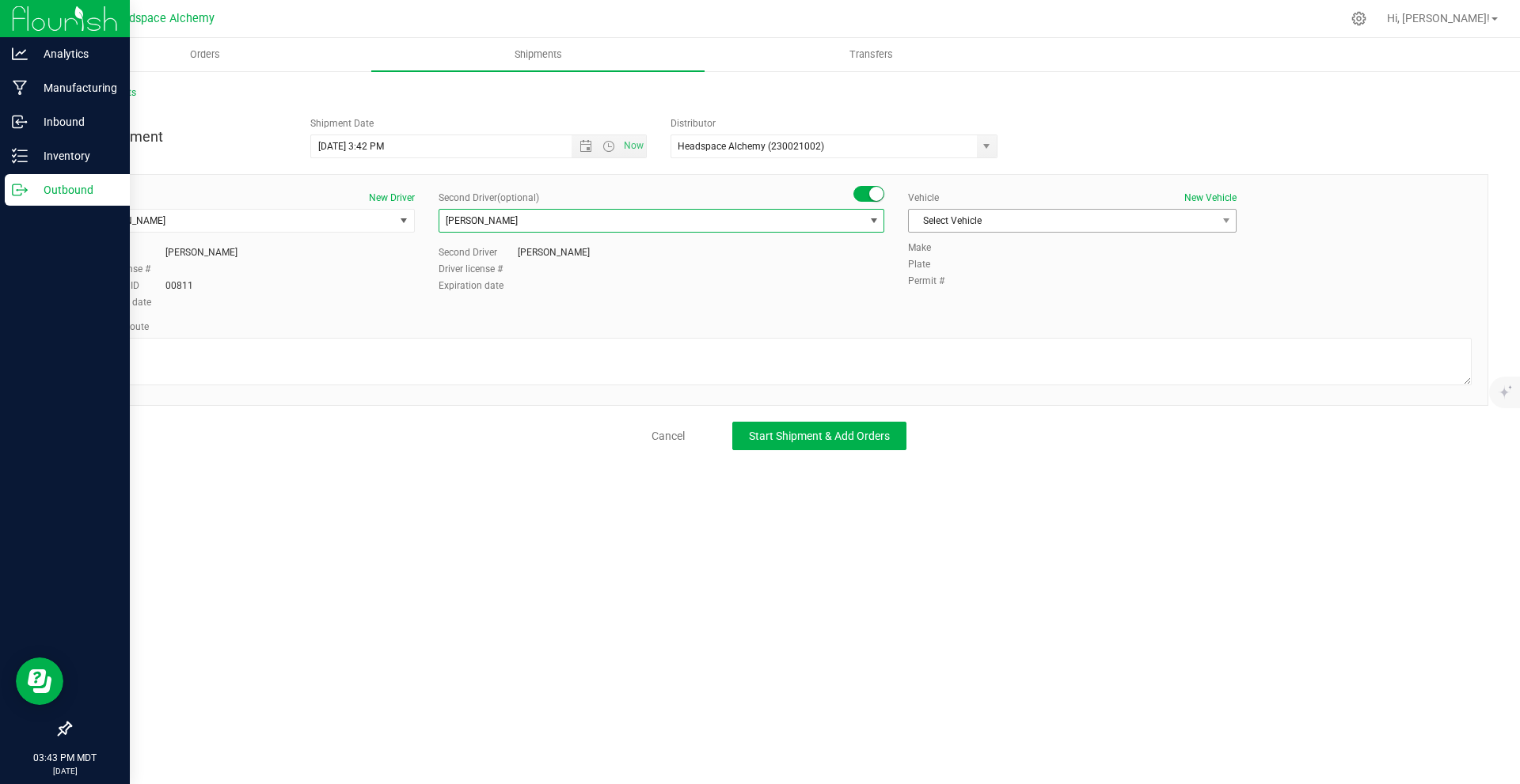
click at [1084, 216] on span "Select Vehicle" at bounding box center [1062, 221] width 307 height 22
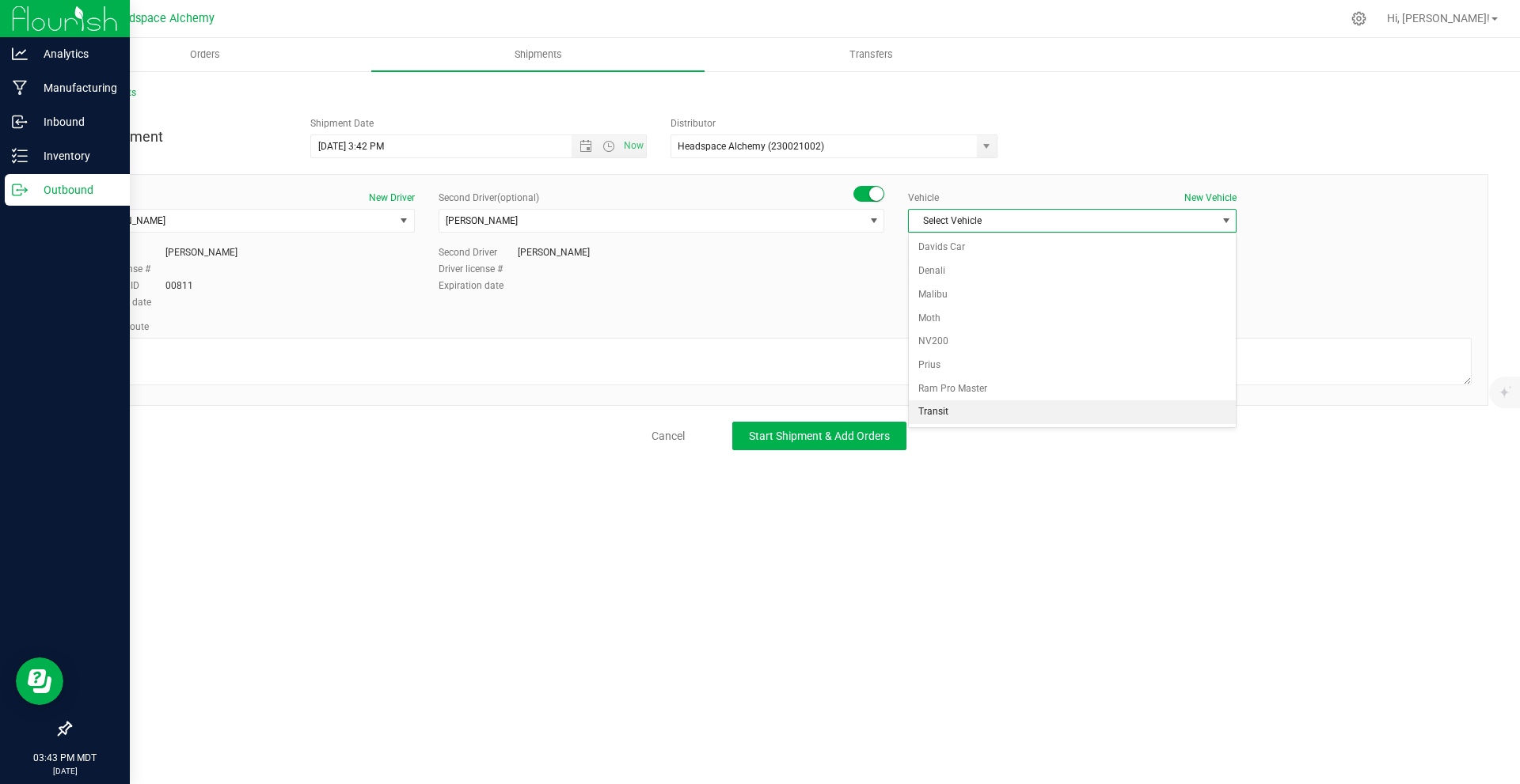
click at [938, 407] on li "Transit" at bounding box center [1072, 413] width 326 height 24
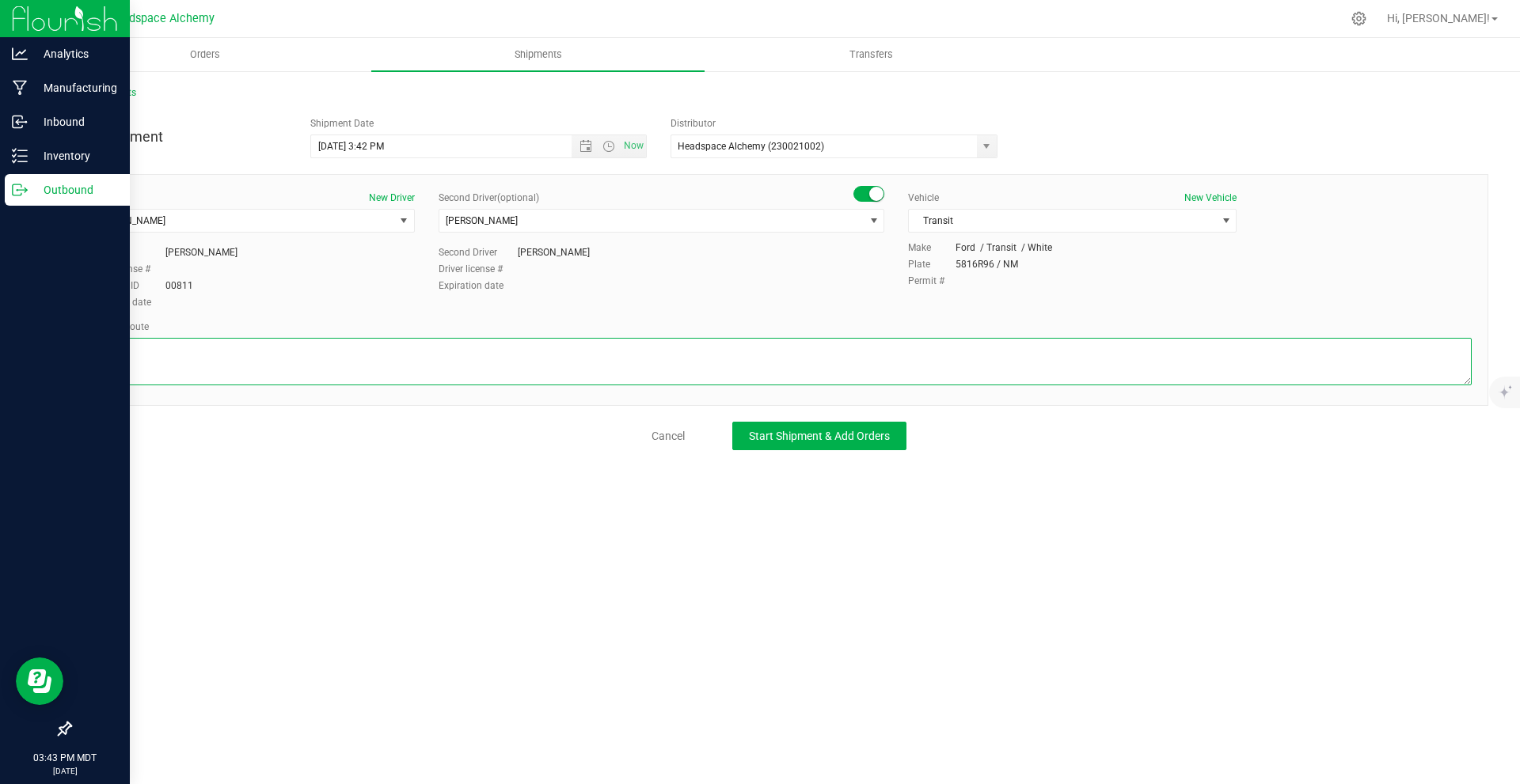
paste textarea "[STREET_ADDRESS]  Get on I-10 W from [PERSON_NAME] 5 min (2.2 mi)  Follow I-1…"
type textarea "[STREET_ADDRESS]  Get on I-10 W from [PERSON_NAME] 5 min (2.2 mi)  Follow I-1…"
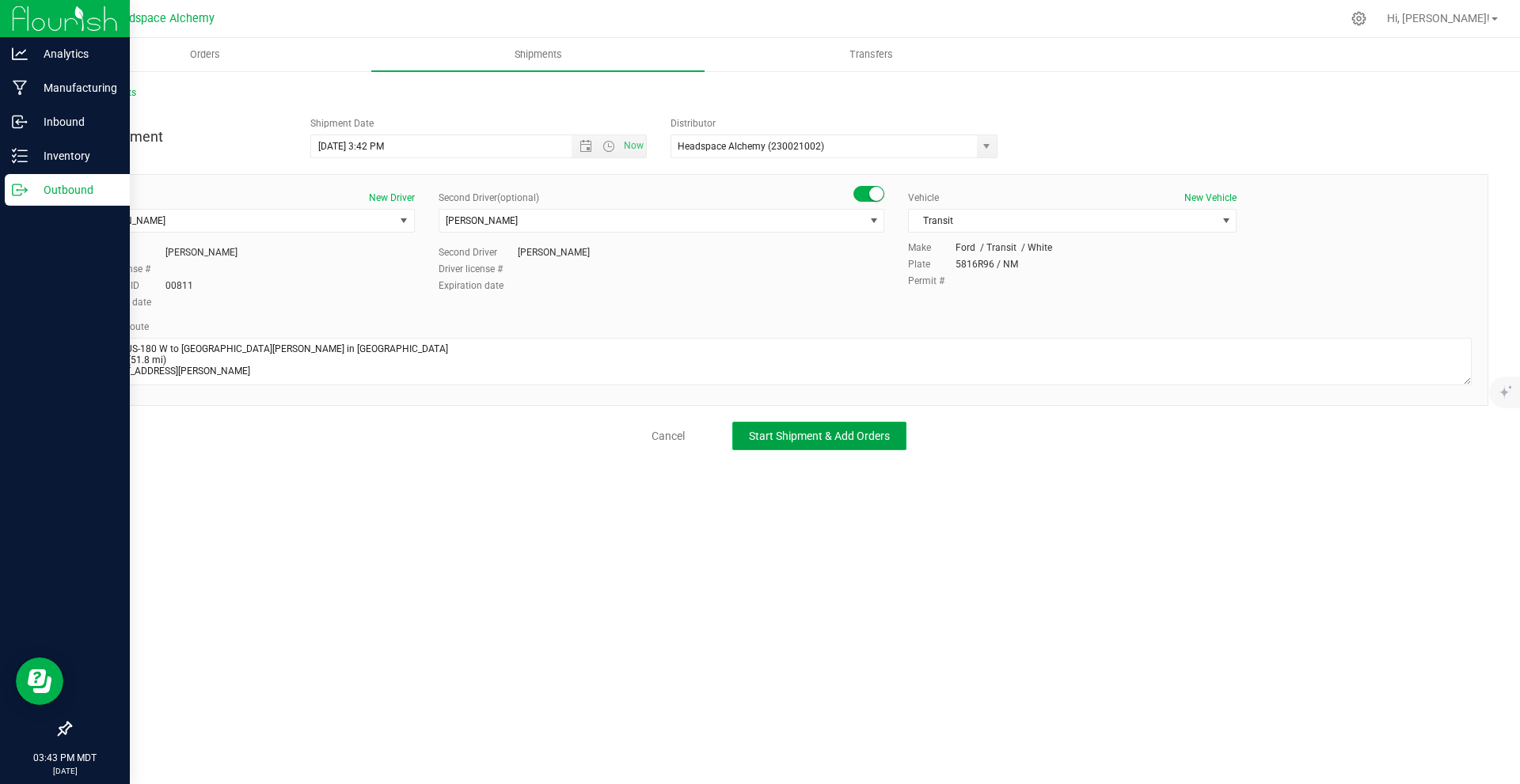
click at [832, 435] on span "Start Shipment & Add Orders" at bounding box center [819, 436] width 141 height 13
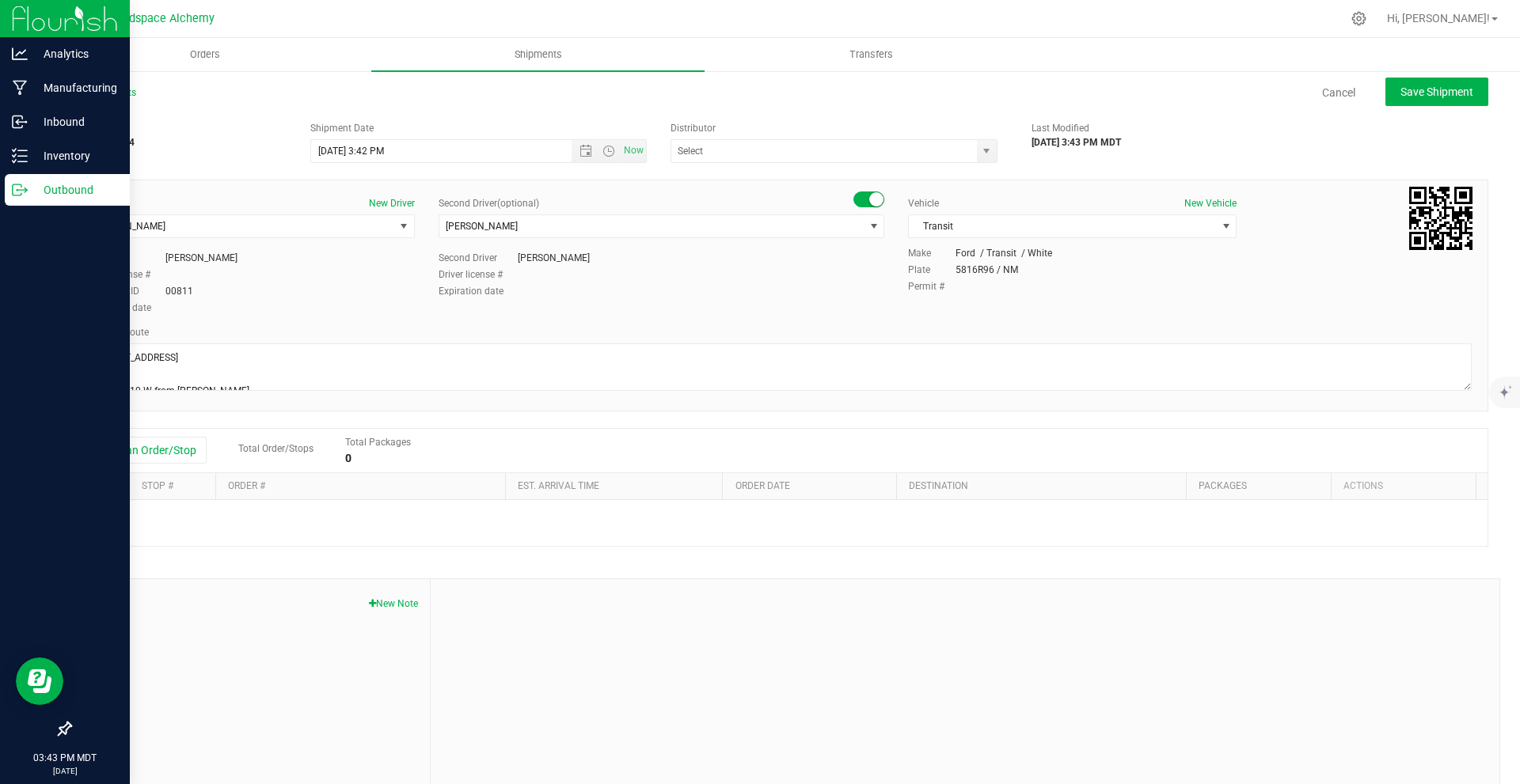
type input "Headspace Alchemy (230021002)"
click at [168, 458] on button "Add an Order/Stop" at bounding box center [144, 451] width 124 height 27
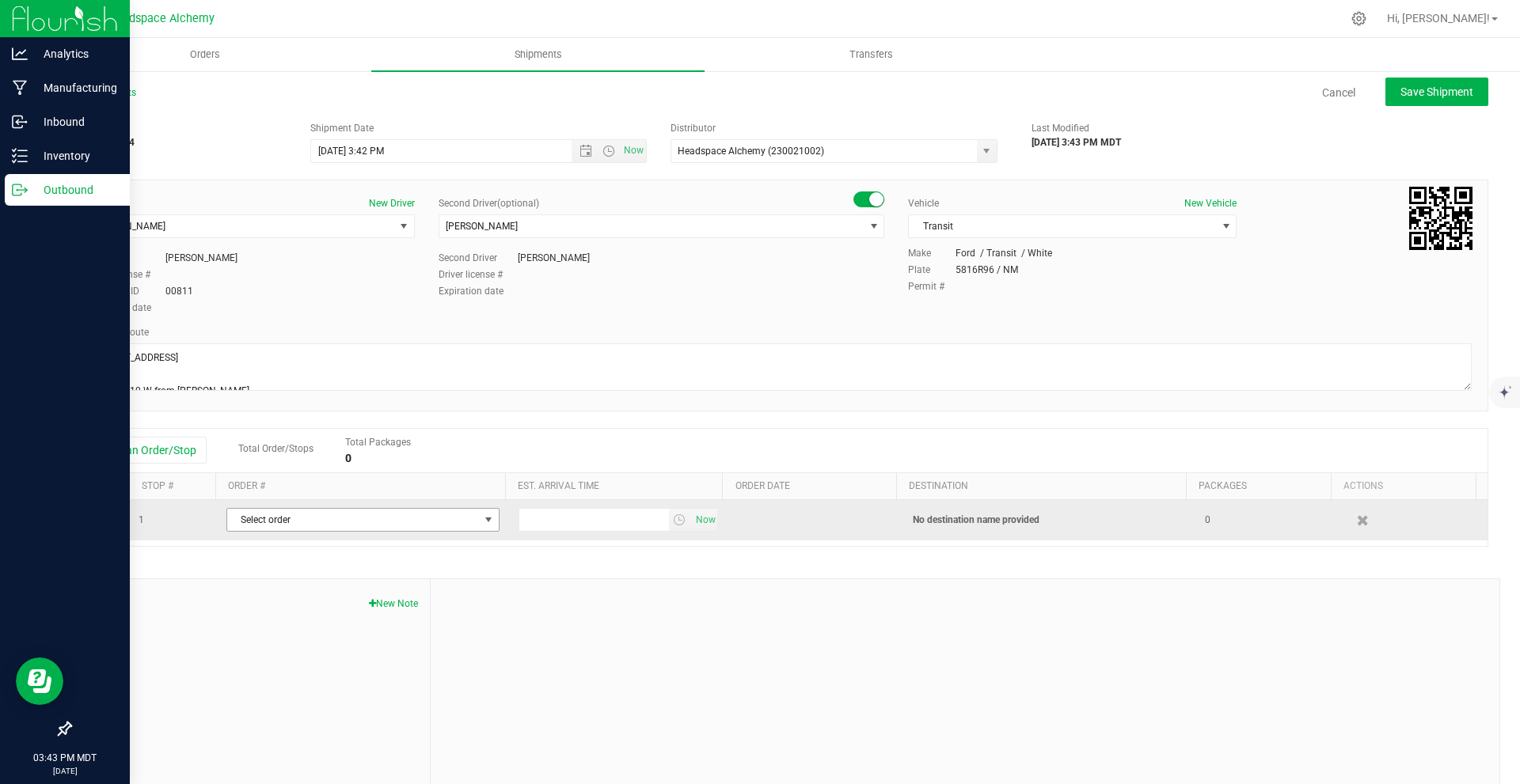
click at [353, 525] on span "Select order" at bounding box center [354, 520] width 252 height 22
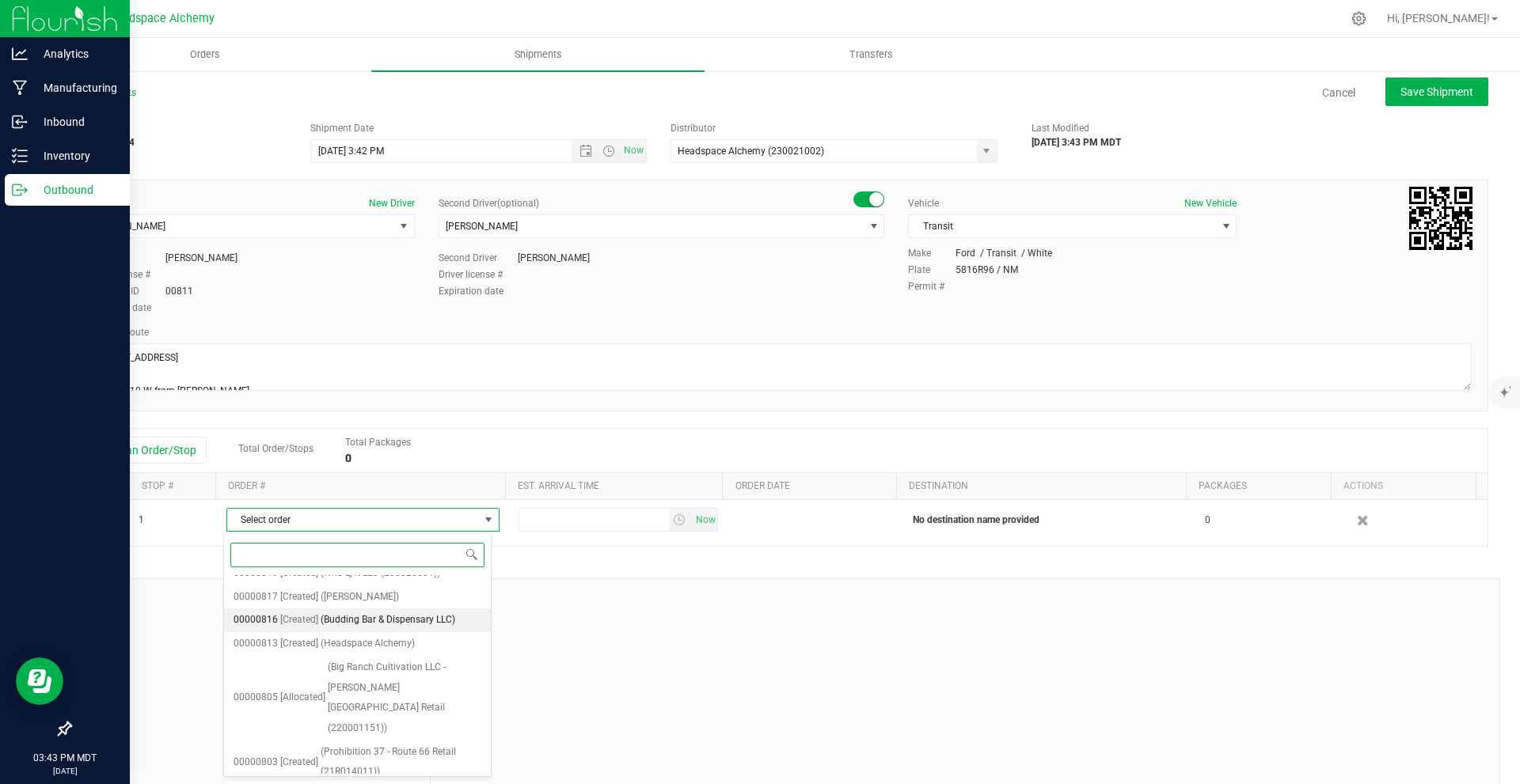
scroll to position [1377, 0]
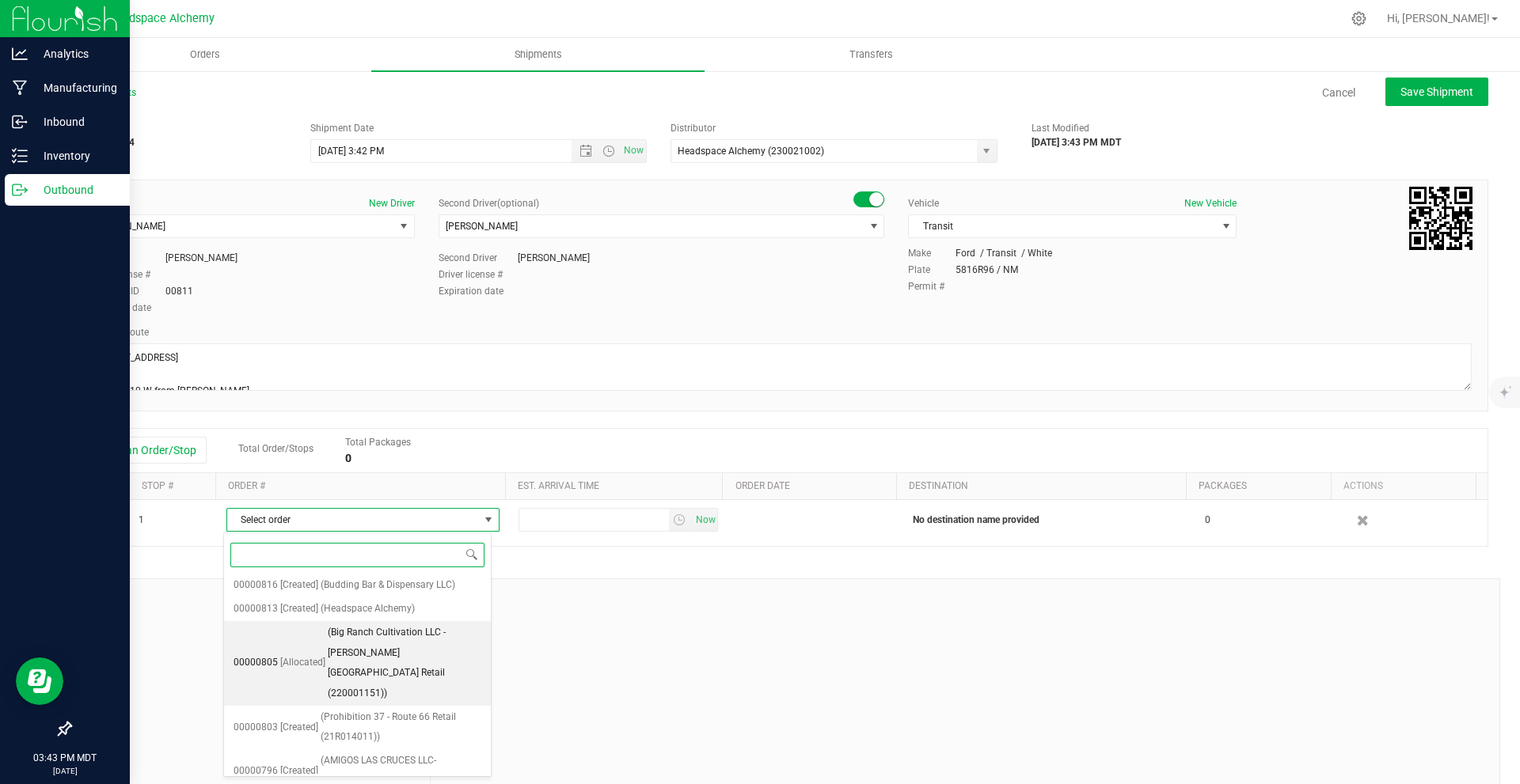
click at [392, 622] on span "(Big Ranch Cultivation LLC - [PERSON_NAME][GEOGRAPHIC_DATA] Retail (220001151))" at bounding box center [404, 663] width 154 height 81
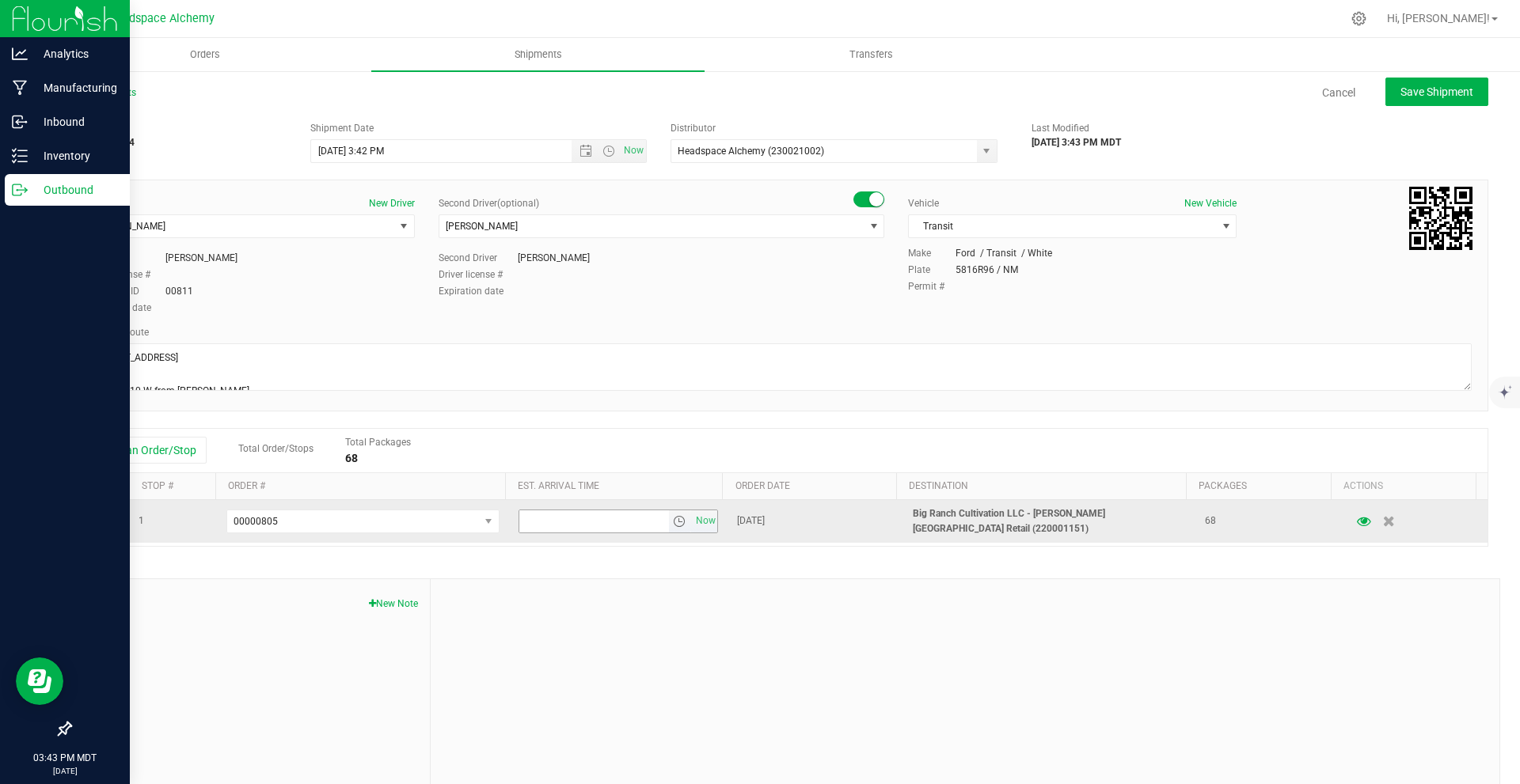
click at [672, 518] on span "select" at bounding box center [678, 521] width 13 height 13
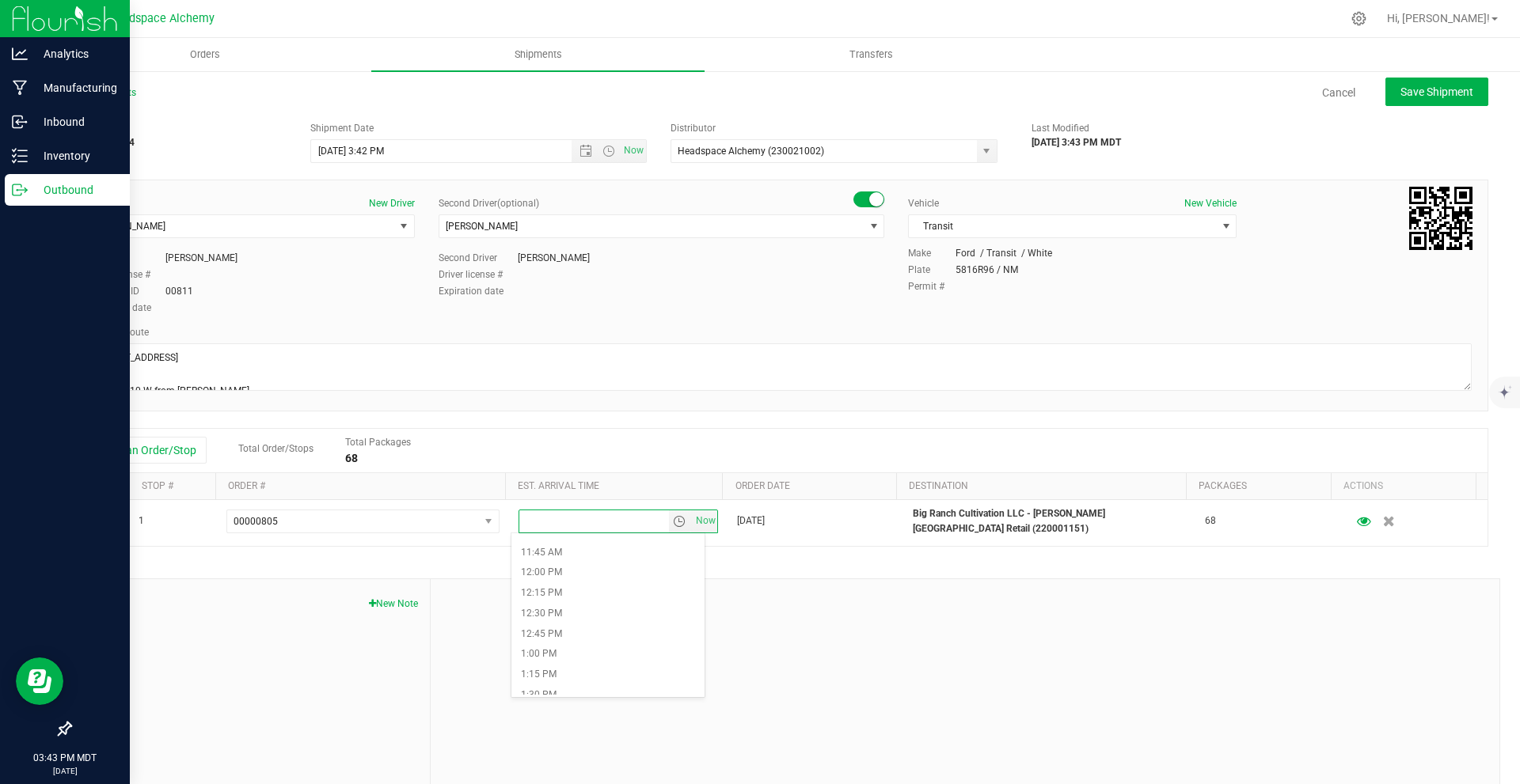
scroll to position [1029, 0]
click at [547, 657] on li "2:00 PM" at bounding box center [608, 657] width 193 height 20
click at [1401, 90] on span "Save Shipment" at bounding box center [1436, 91] width 73 height 13
type input "[DATE] 9:42 PM"
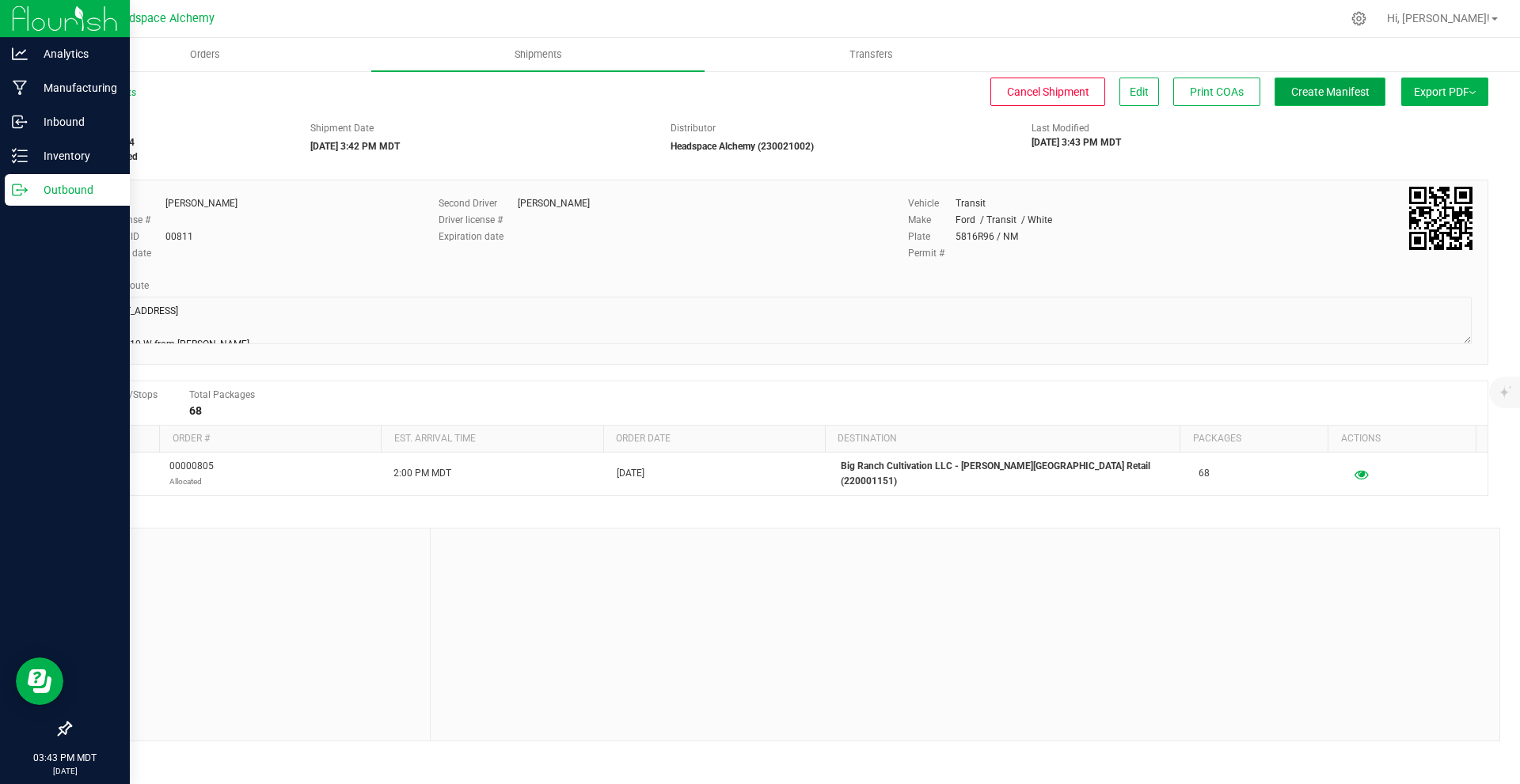
click at [1348, 91] on span "Create Manifest" at bounding box center [1330, 91] width 79 height 13
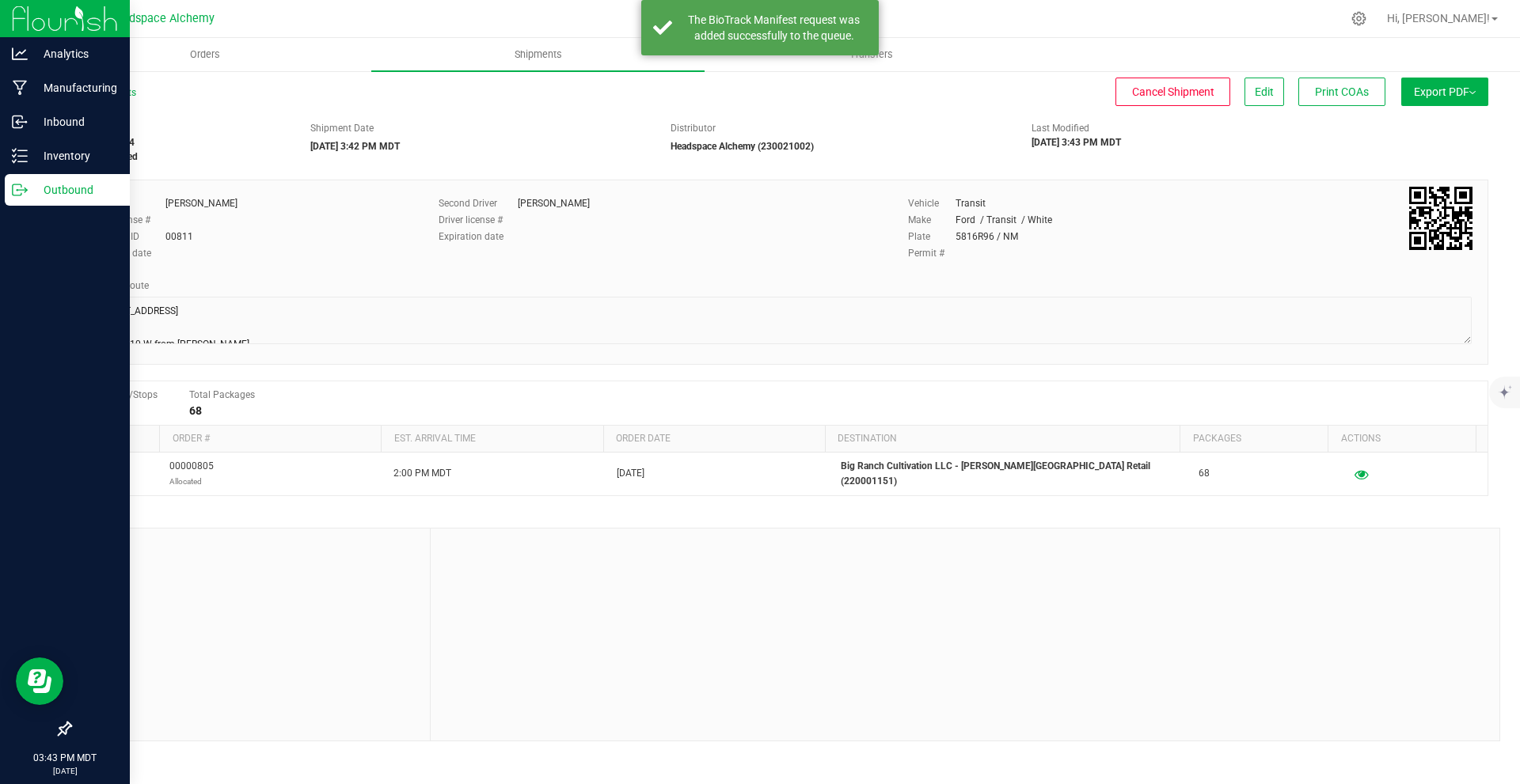
click at [1423, 92] on span "Export PDF" at bounding box center [1444, 91] width 62 height 13
click at [1429, 120] on li "Manifest by Package ID" at bounding box center [1440, 127] width 160 height 24
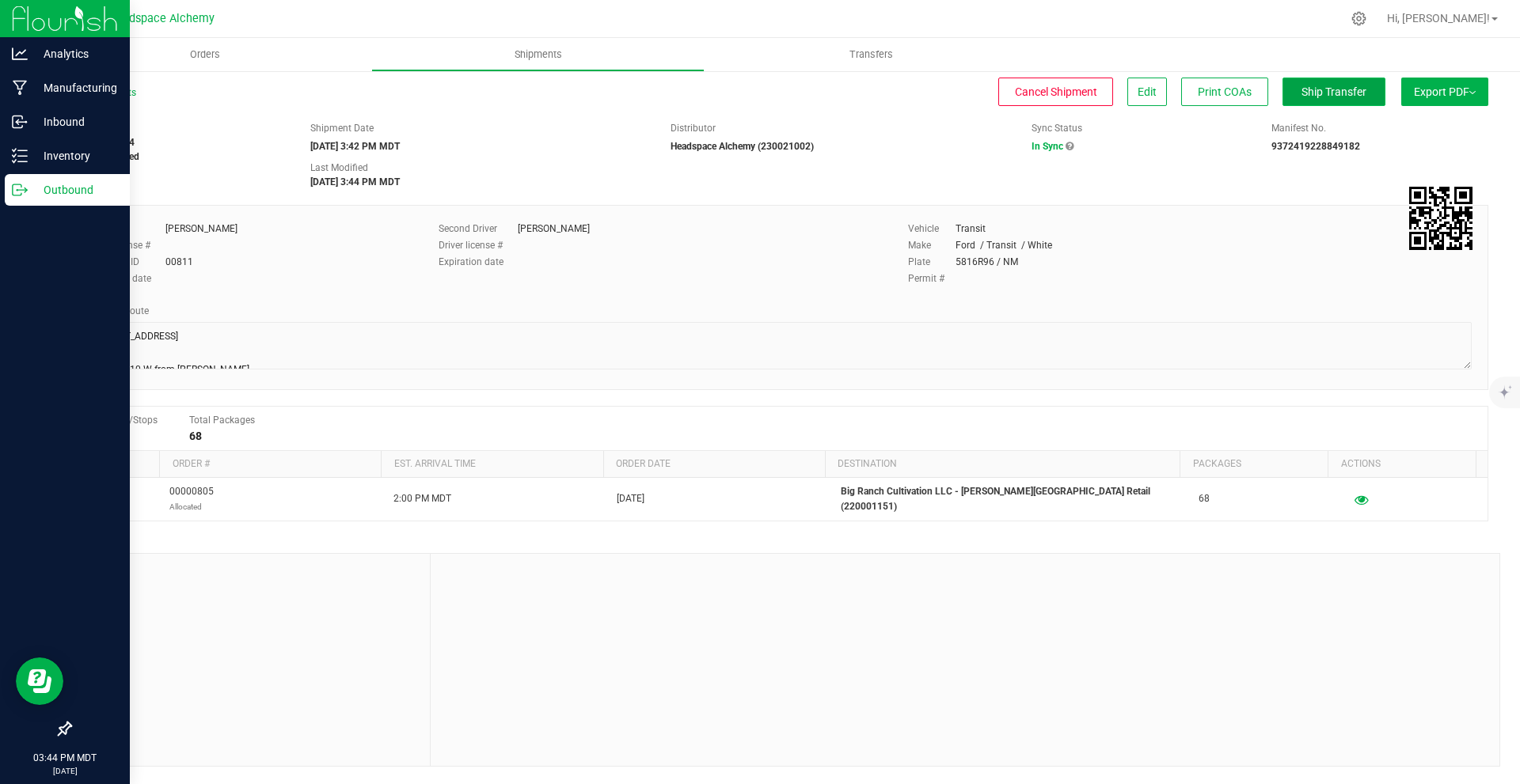
click at [1353, 98] on span "Ship Transfer" at bounding box center [1333, 91] width 65 height 13
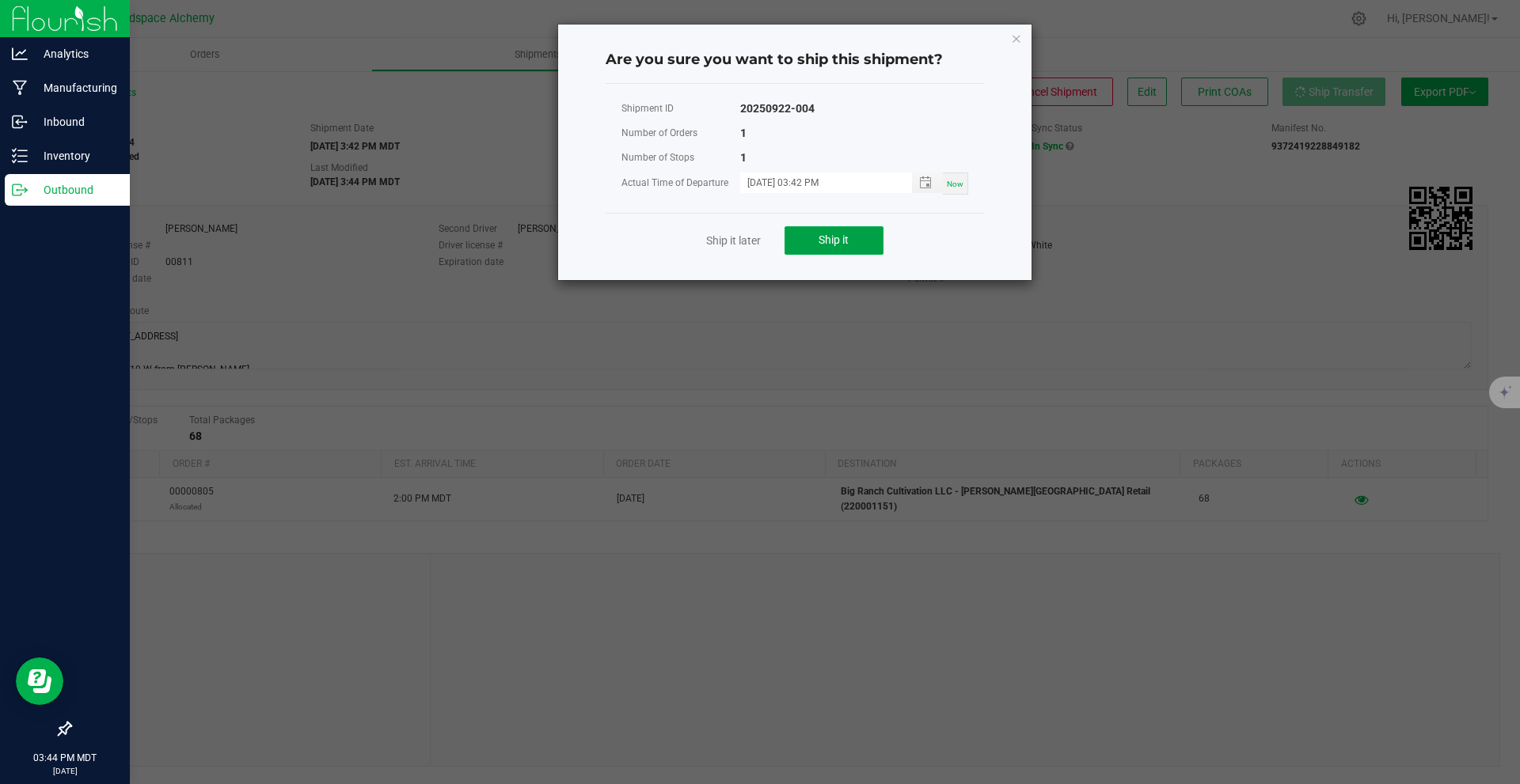
click at [835, 228] on button "Ship it" at bounding box center [833, 241] width 99 height 29
